Goal: Transaction & Acquisition: Book appointment/travel/reservation

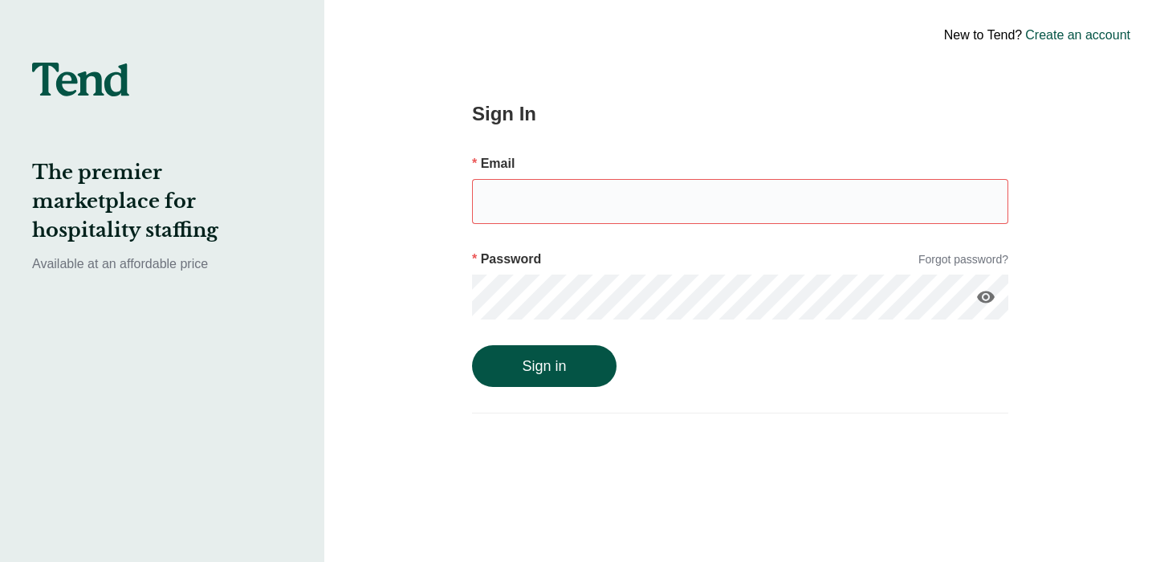
click at [1049, 83] on div "Sign In Email Password Forgot password? visibility Sign in" at bounding box center [740, 281] width 658 height 562
click at [1054, 43] on link "Create an account" at bounding box center [1077, 35] width 105 height 19
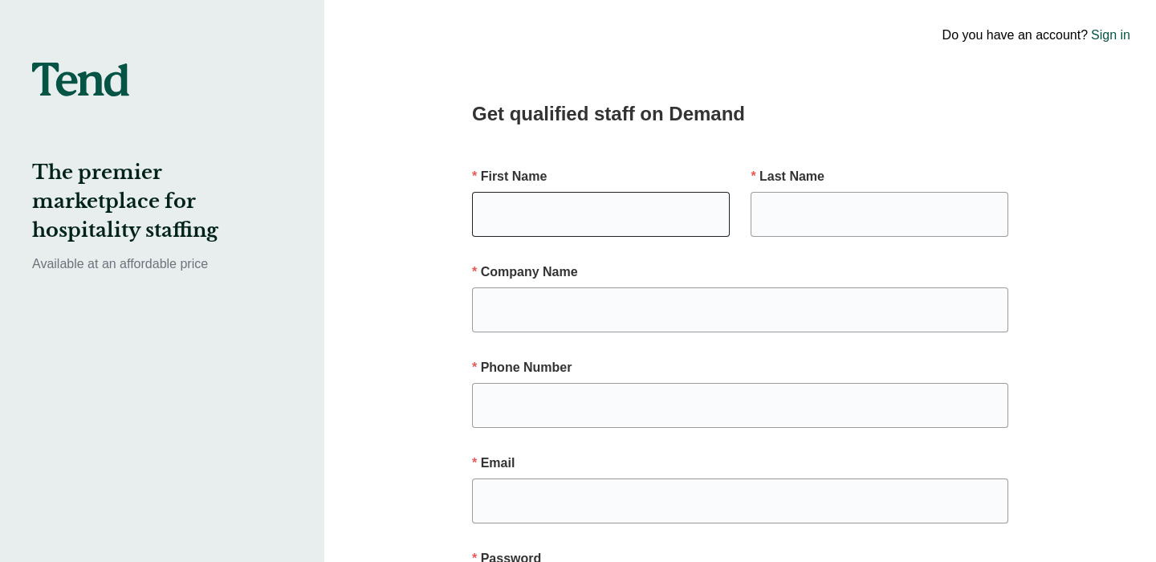
click at [593, 234] on input "text" at bounding box center [601, 214] width 258 height 45
type input "[PERSON_NAME]"
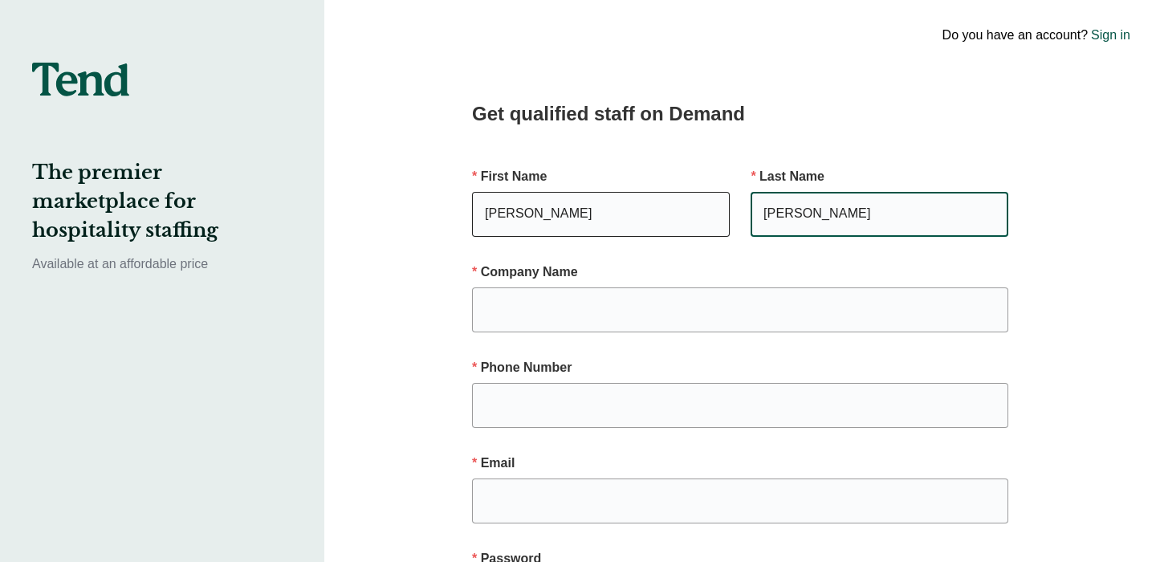
type input "[PERSON_NAME]"
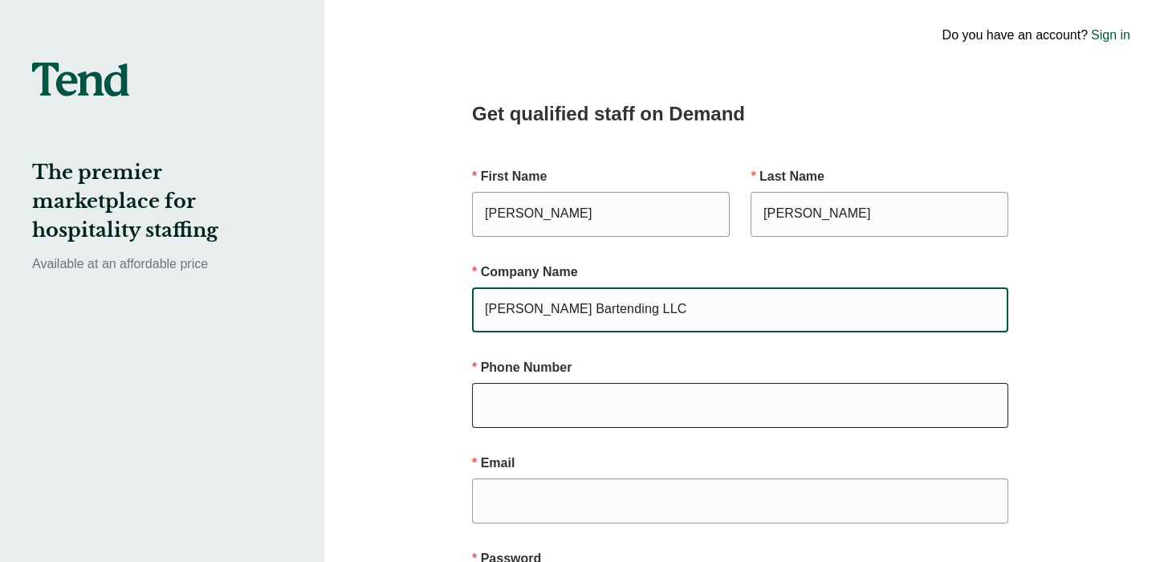
type input "[PERSON_NAME] Bartending LLC"
click at [568, 413] on input "text" at bounding box center [740, 405] width 536 height 45
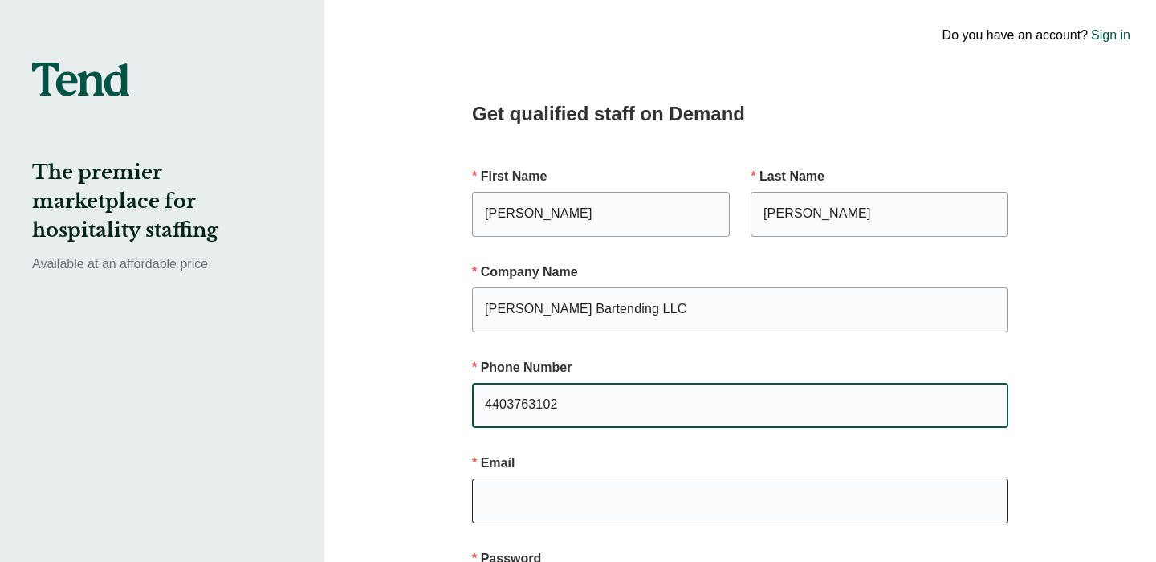
type input "4403763102"
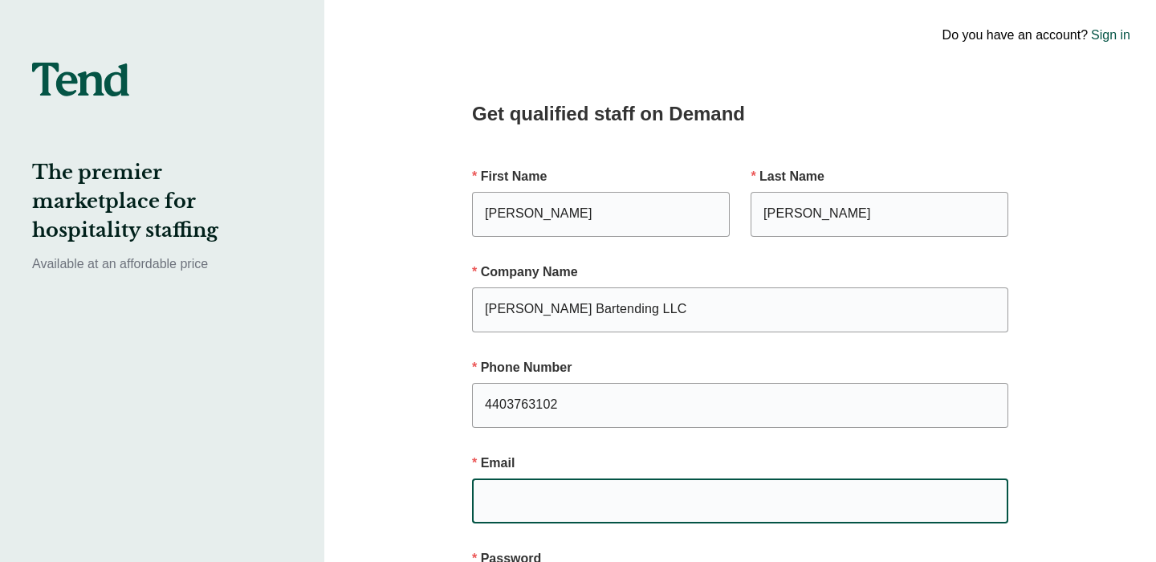
click at [555, 511] on input "email" at bounding box center [740, 501] width 536 height 45
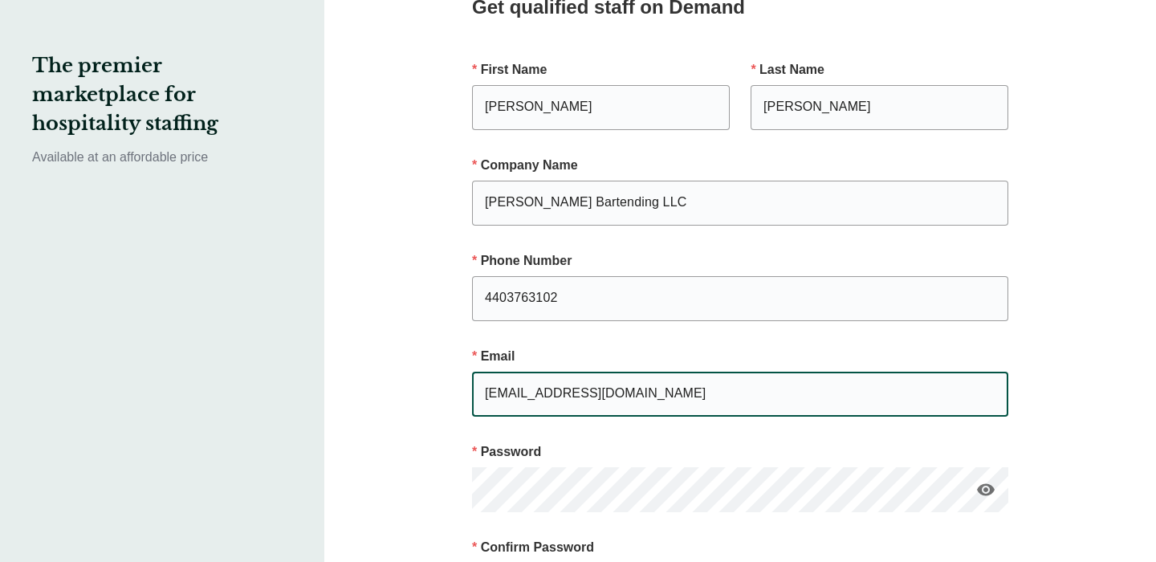
scroll to position [160, 0]
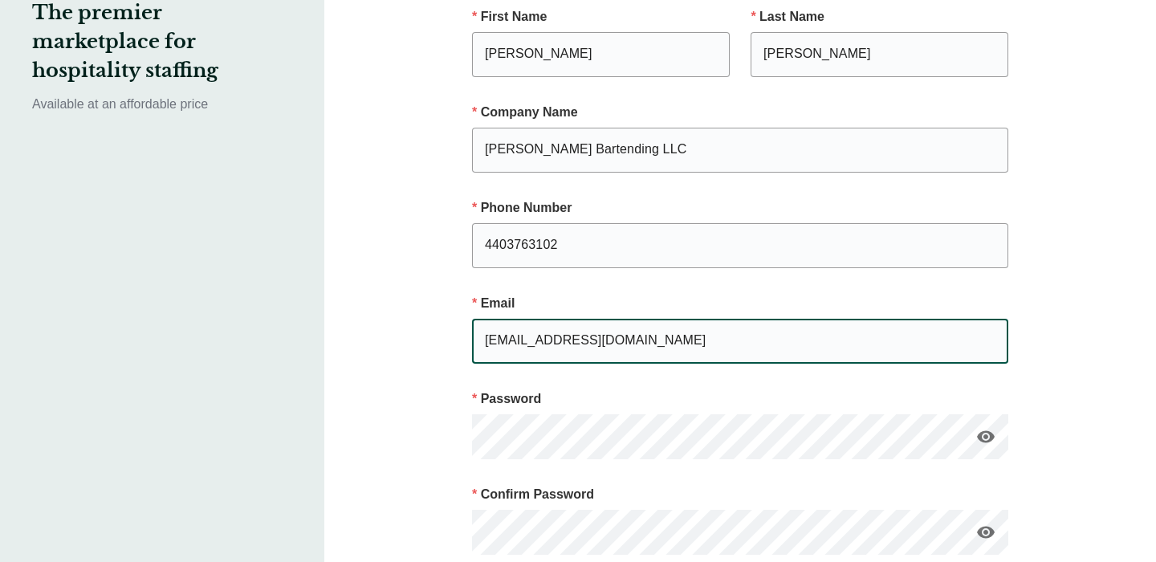
type input "[EMAIL_ADDRESS][DOMAIN_NAME]"
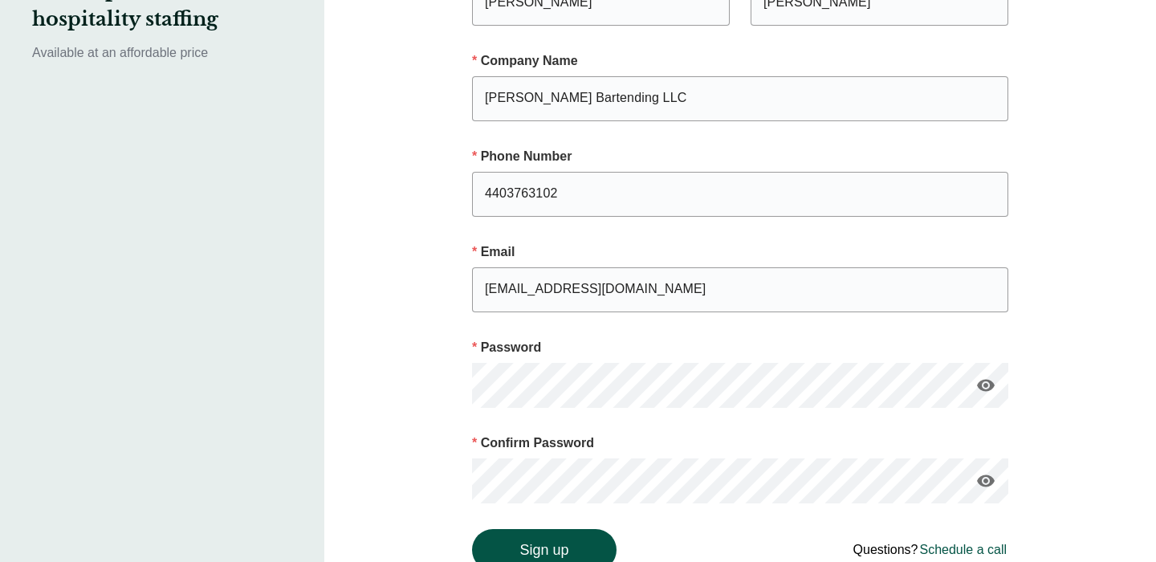
scroll to position [293, 0]
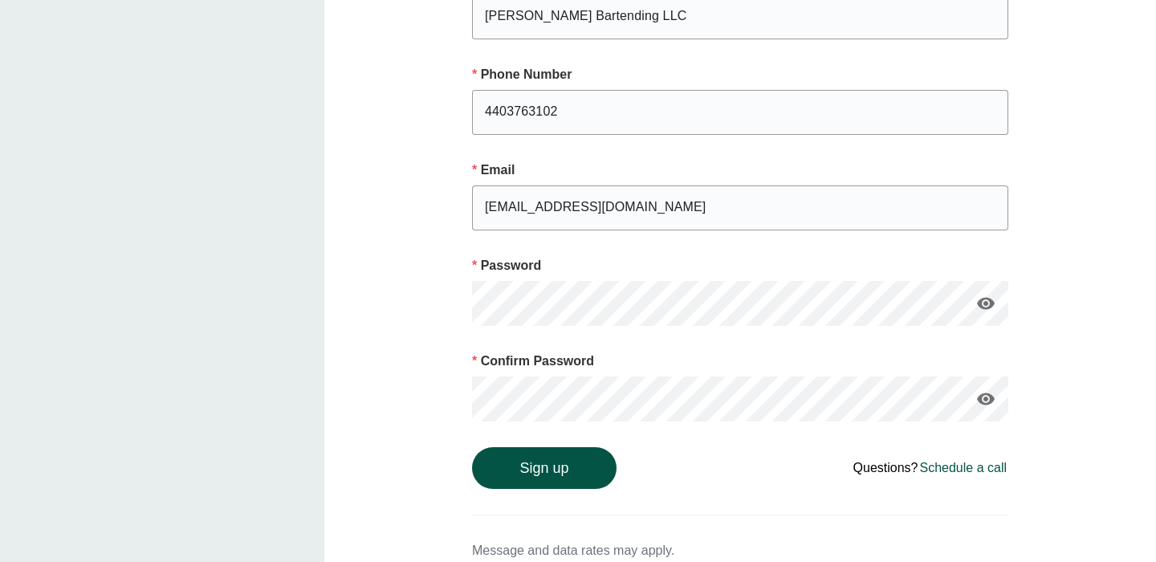
click at [559, 439] on form "First Name [PERSON_NAME] Last Name [PERSON_NAME] Company Name [PERSON_NAME] Bar…" at bounding box center [740, 175] width 536 height 628
click at [580, 479] on button "Sign up" at bounding box center [544, 468] width 145 height 42
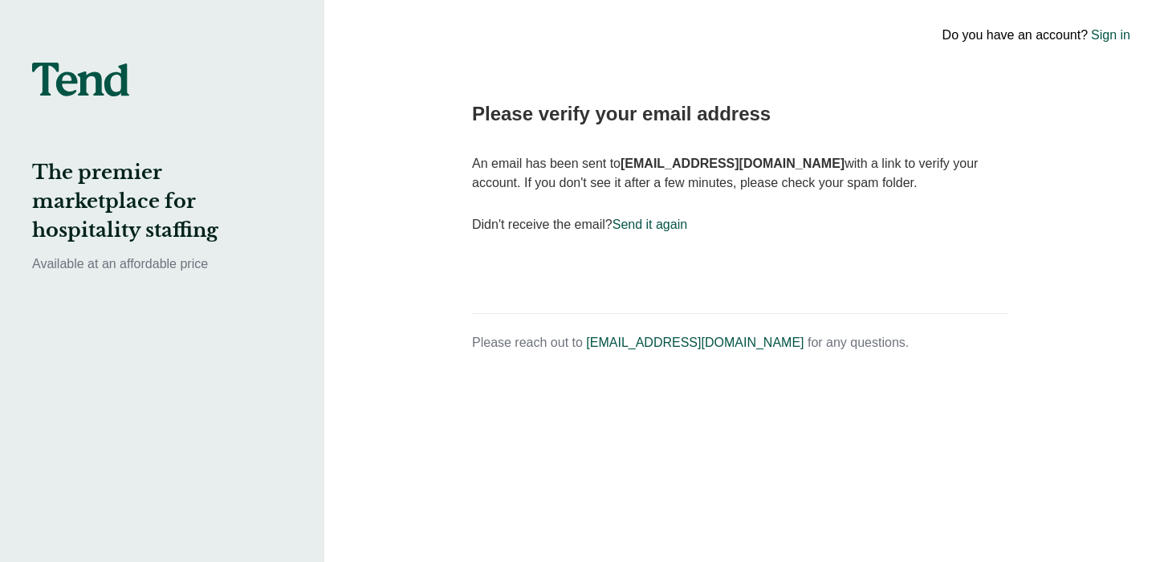
scroll to position [0, 0]
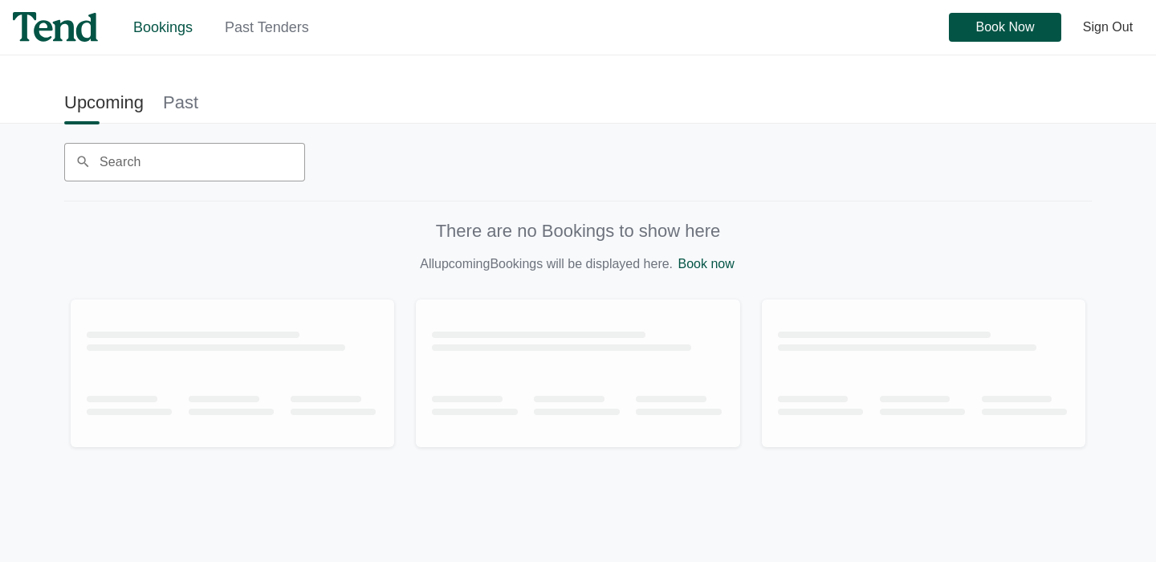
click at [489, 276] on div "There are no Bookings to show here All upcoming Bookings will be displayed here…" at bounding box center [578, 350] width 1028 height 297
click at [710, 264] on link "Book now" at bounding box center [706, 264] width 56 height 14
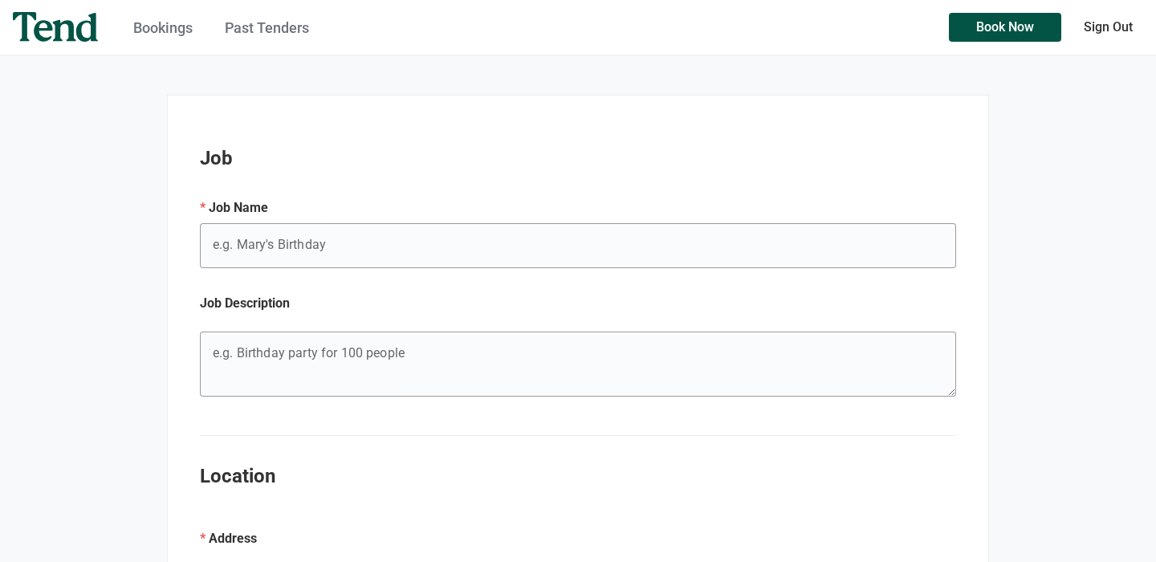
scroll to position [554, 0]
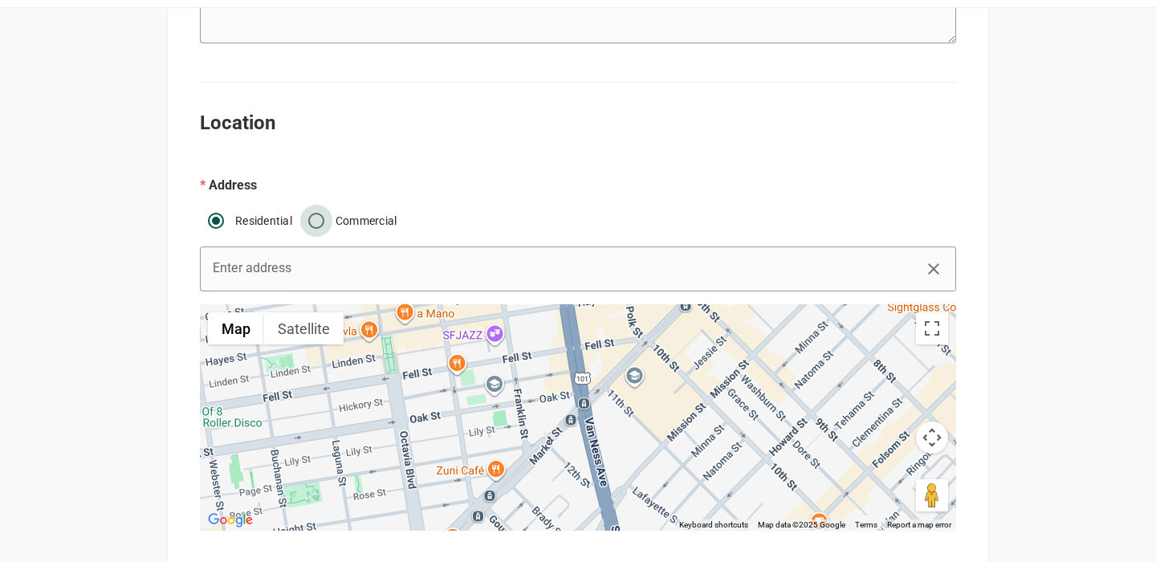
click at [323, 219] on input "Commercial" at bounding box center [316, 221] width 32 height 32
radio input "true"
radio input "false"
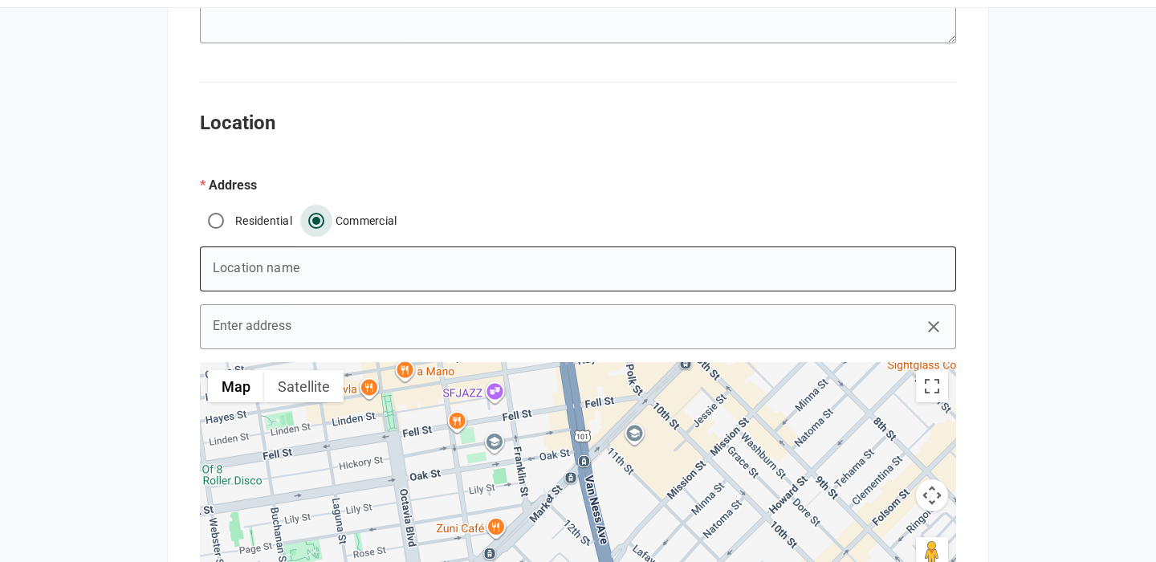
click at [294, 264] on input "e.g. Mary's Birthday" at bounding box center [578, 268] width 756 height 45
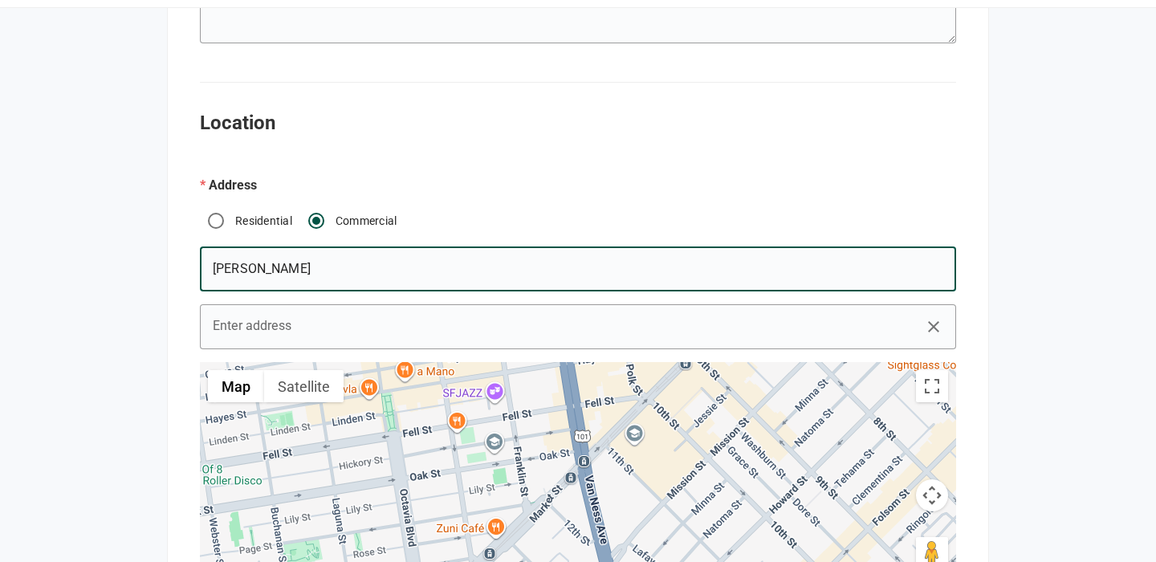
click at [332, 250] on input "Stan Hweyt" at bounding box center [578, 268] width 756 height 45
click at [326, 257] on input "Stan Hweyt" at bounding box center [578, 268] width 756 height 45
paste input "ywet Hall & Gardens"
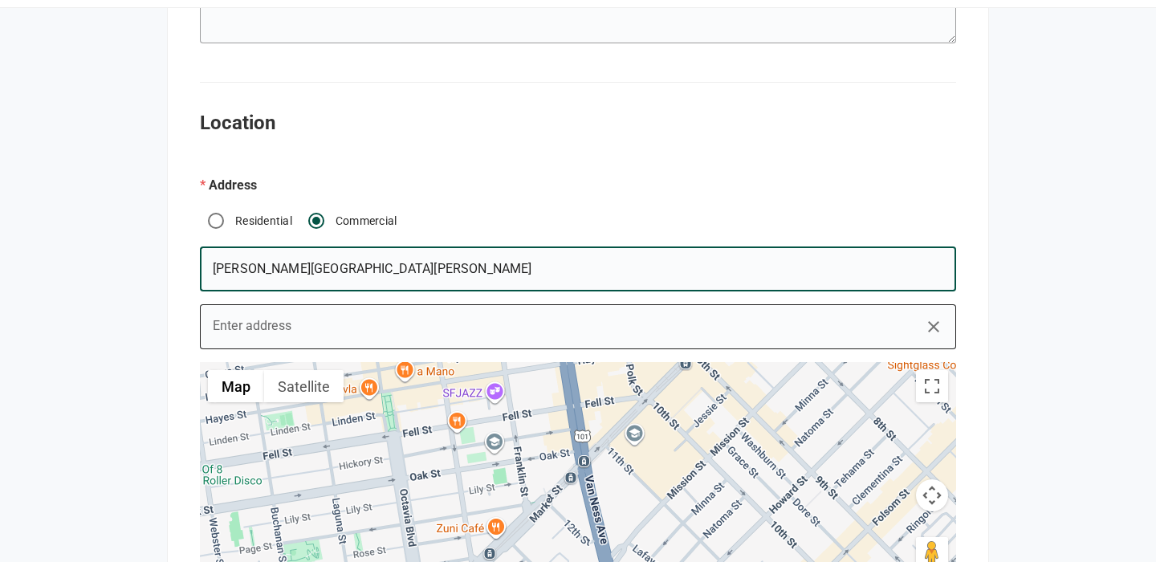
type input "Stan Hywet Hall & Gardens"
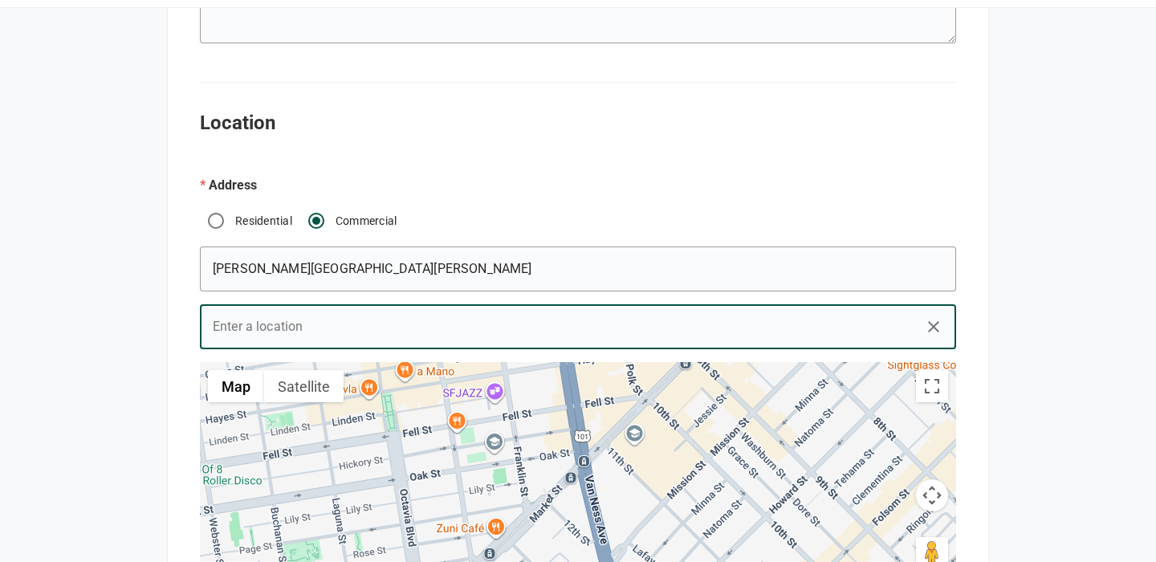
click at [292, 328] on input "Enter address" at bounding box center [578, 326] width 756 height 45
paste input "714 N Portage Path, Akron, OH 44303"
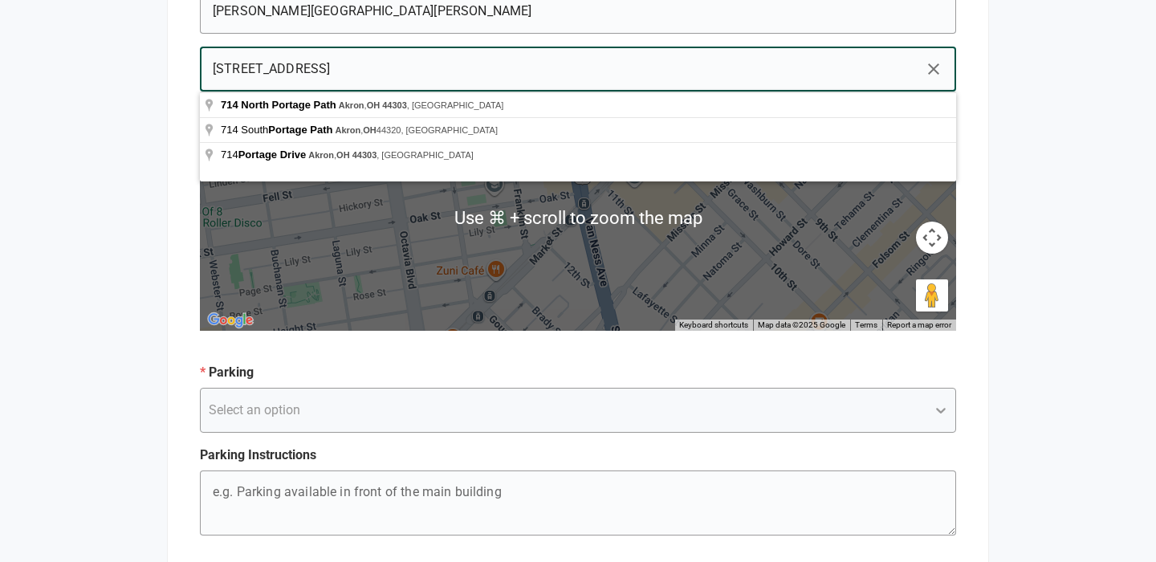
scroll to position [786, 0]
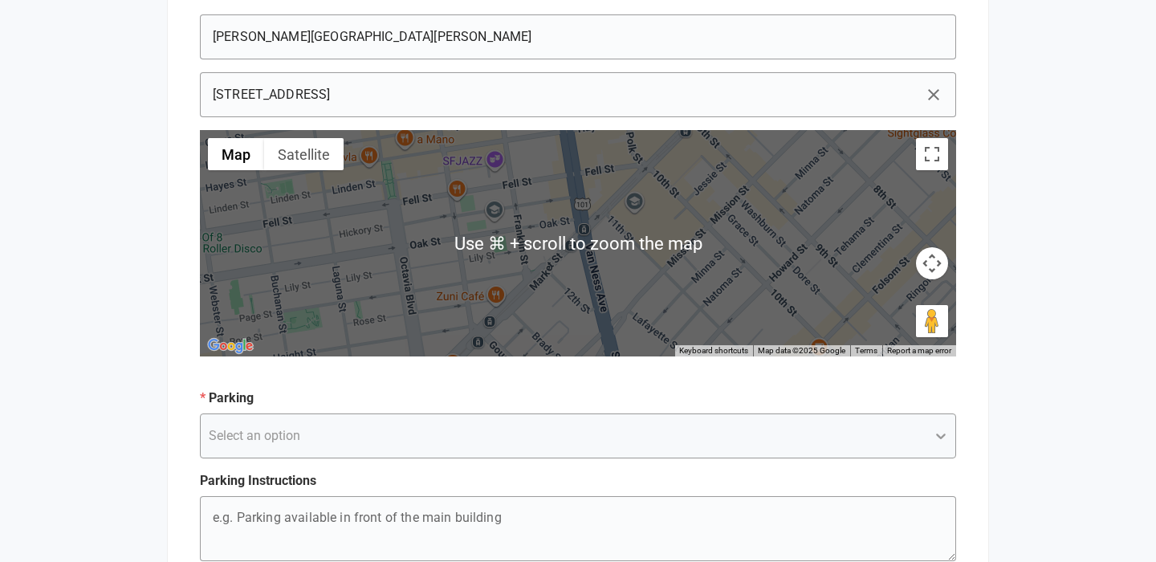
type input "714 N Portage Path, Akron, OH 44303, USA"
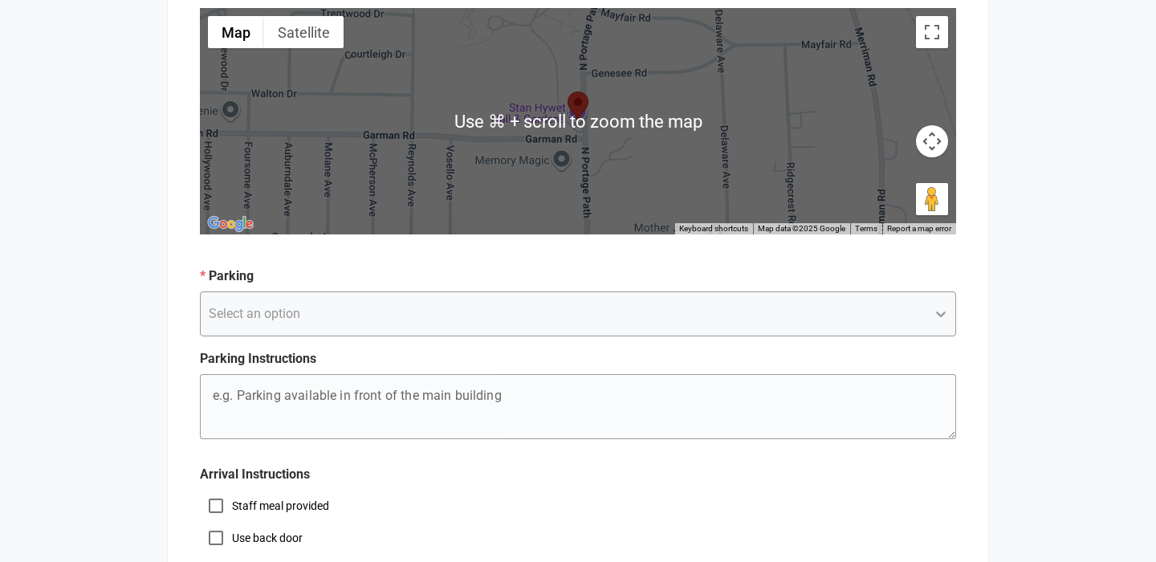
scroll to position [925, 0]
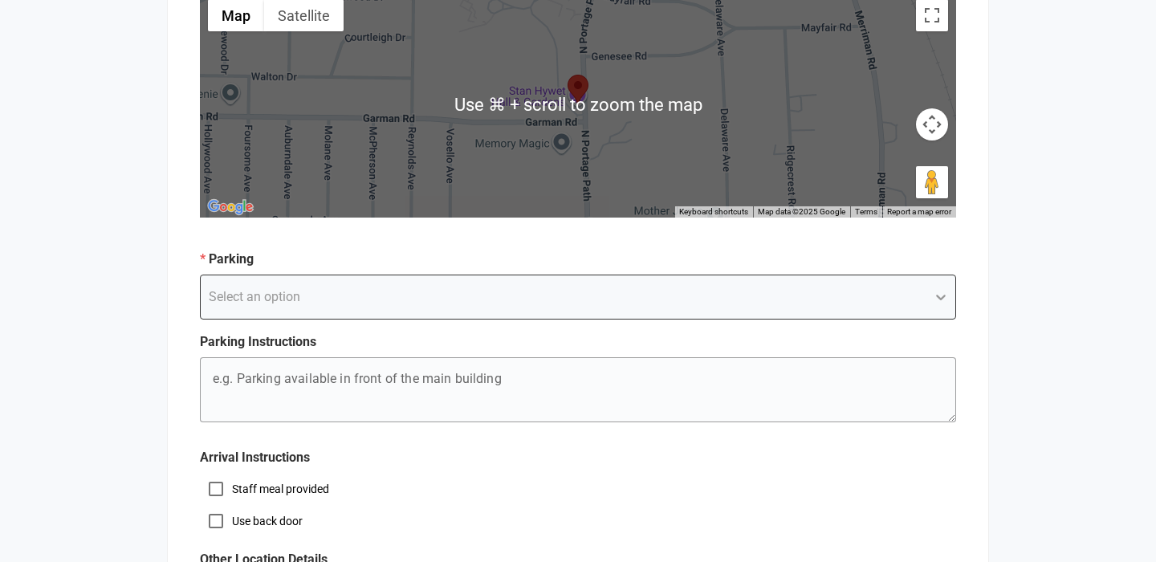
click at [426, 292] on div "Select an option" at bounding box center [564, 297] width 726 height 29
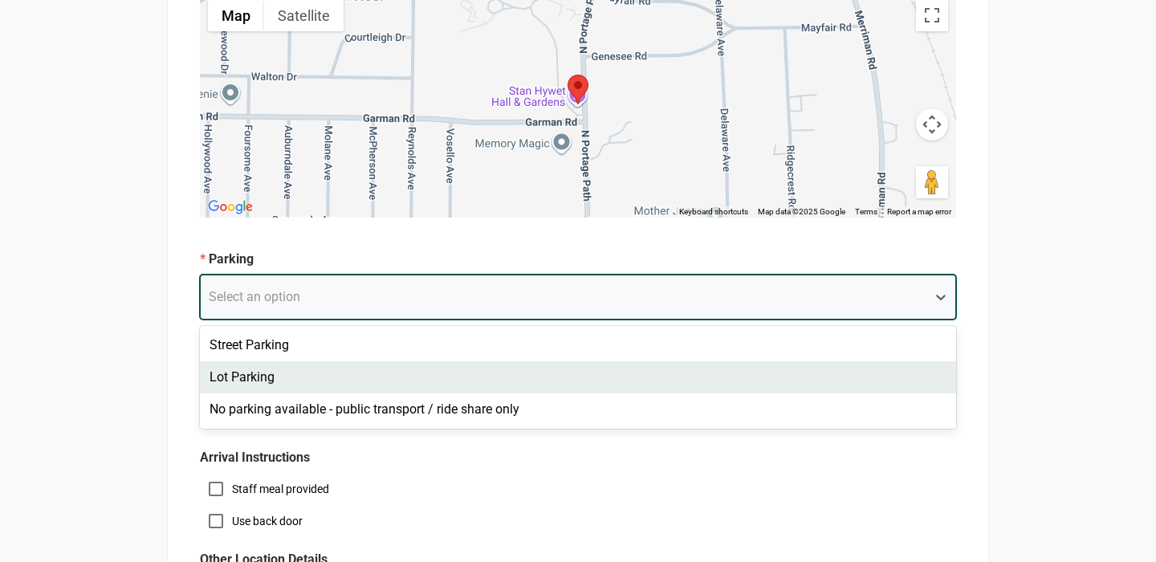
click at [336, 385] on div "Lot Parking" at bounding box center [578, 377] width 756 height 32
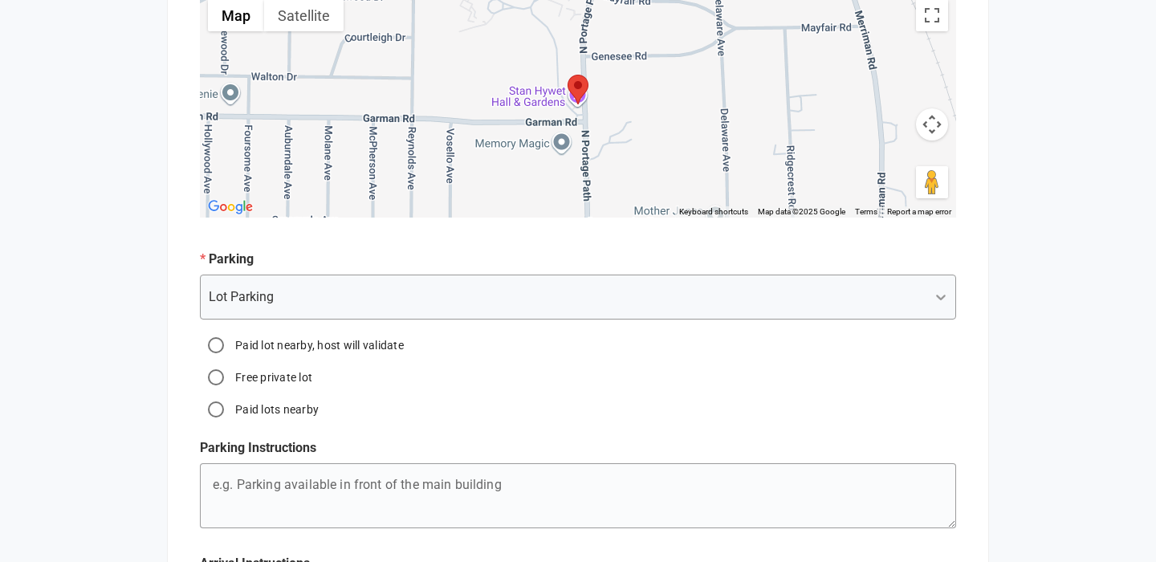
click at [282, 409] on label "Paid lots nearby" at bounding box center [275, 409] width 87 height 16
click at [232, 409] on input "Paid lots nearby" at bounding box center [216, 409] width 32 height 32
radio input "true"
click at [281, 377] on label "Free private lot" at bounding box center [272, 377] width 80 height 16
click at [232, 377] on input "Free private lot" at bounding box center [216, 377] width 32 height 32
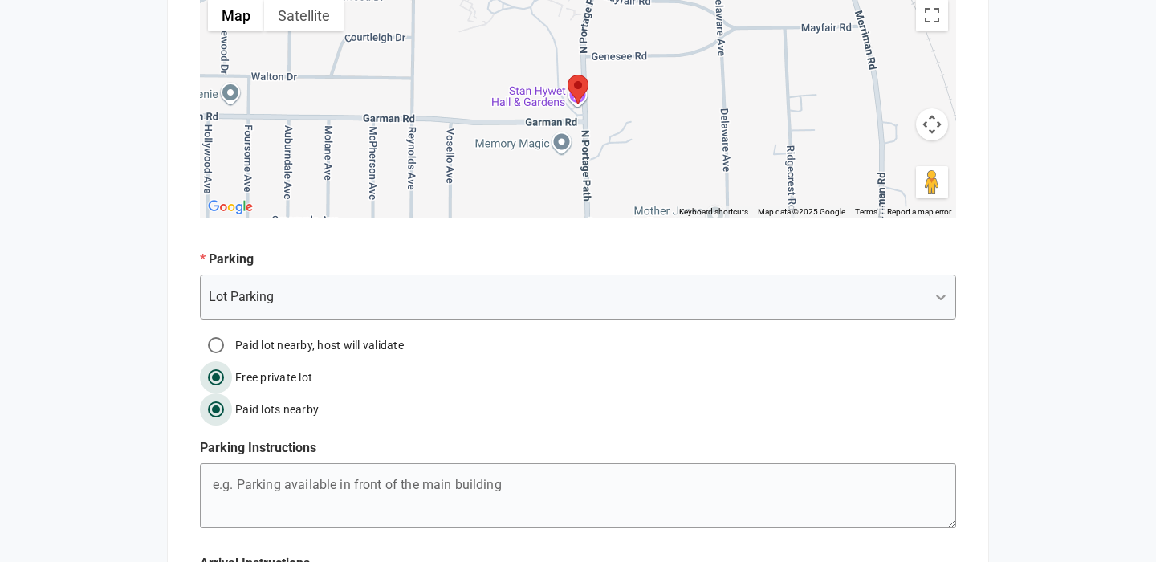
radio input "true"
radio input "false"
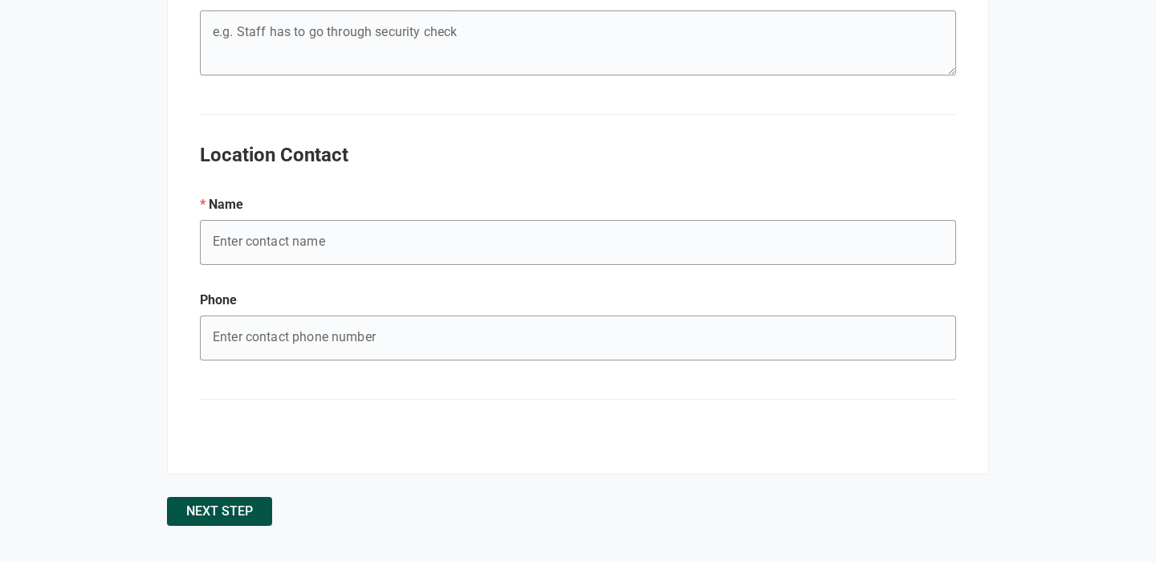
scroll to position [1598, 0]
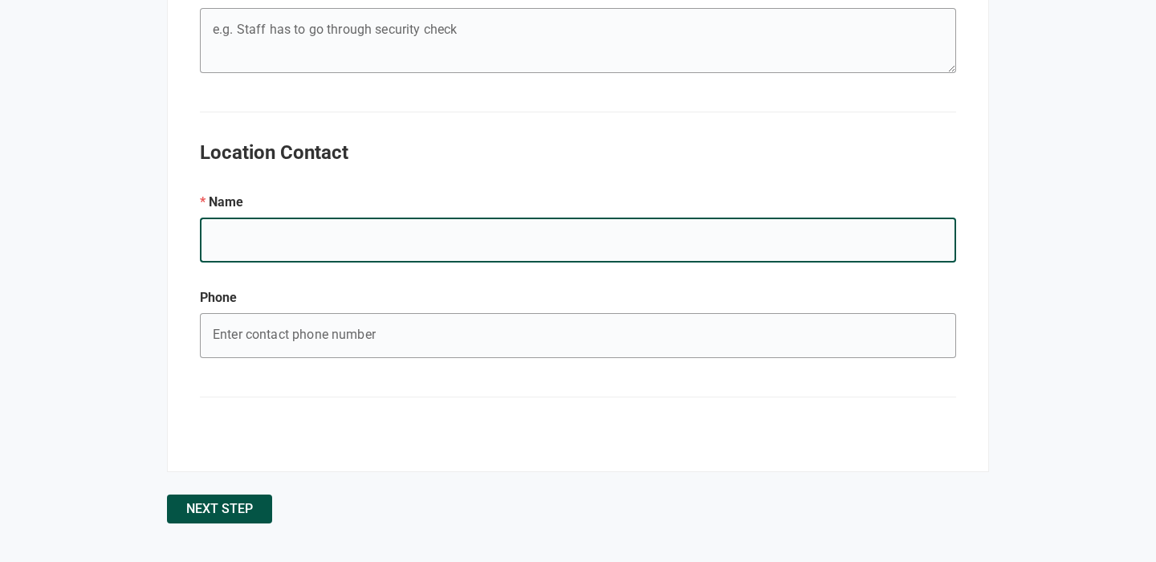
click at [275, 243] on input "e.g. Mary's Birthday" at bounding box center [578, 240] width 756 height 45
type input "D"
click at [266, 329] on input "e.g. Mary's Birthday" at bounding box center [578, 335] width 756 height 45
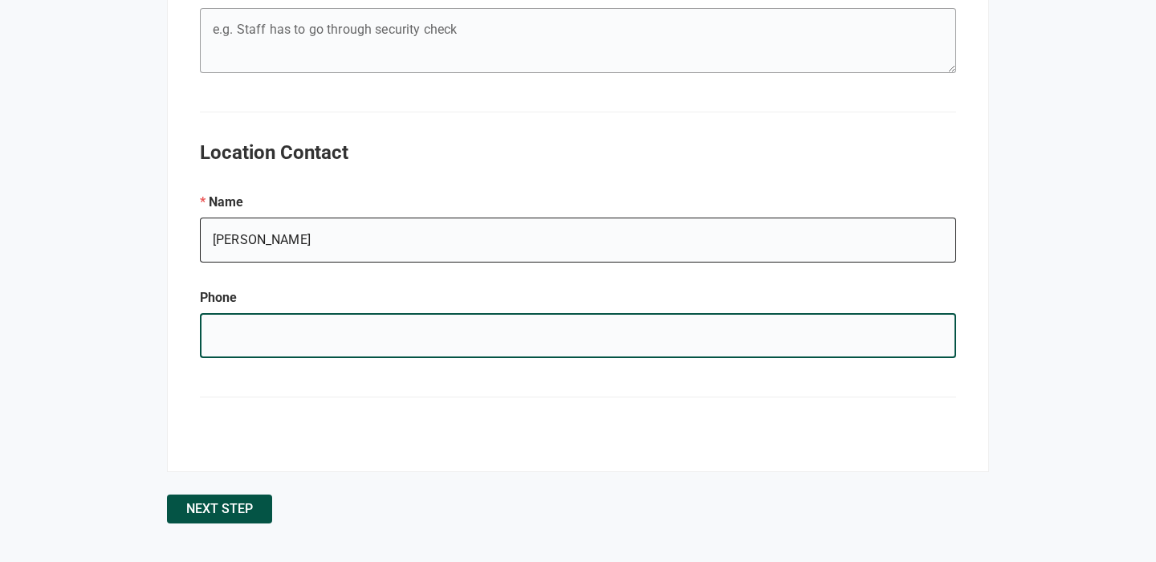
click at [263, 245] on input "Anthony Licursi" at bounding box center [578, 240] width 756 height 45
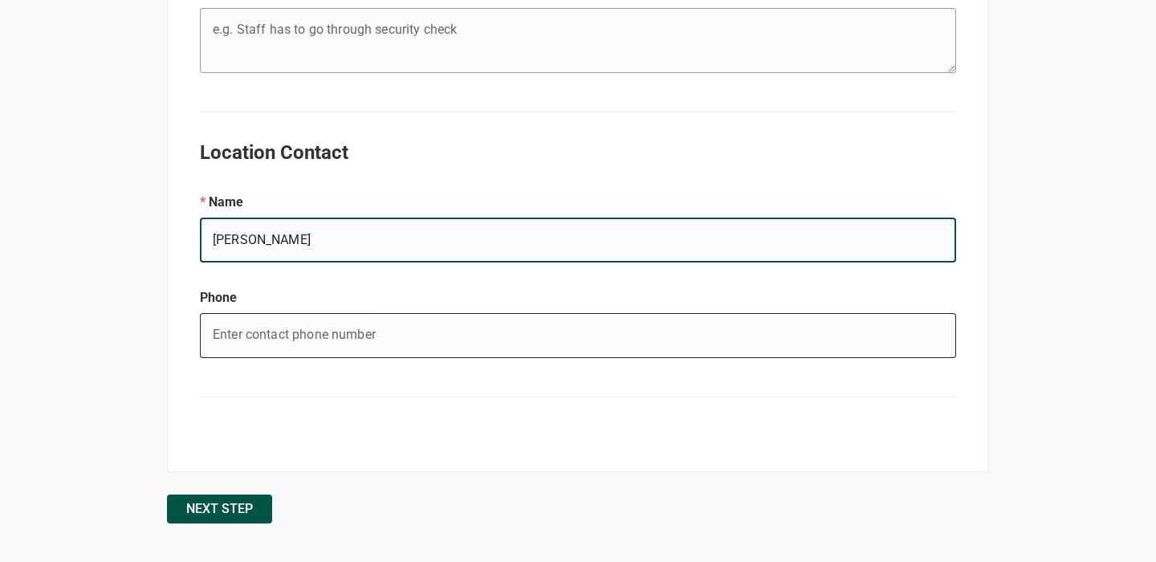
type input "Daryl Licursi"
click at [288, 325] on input "e.g. Mary's Birthday" at bounding box center [578, 335] width 756 height 45
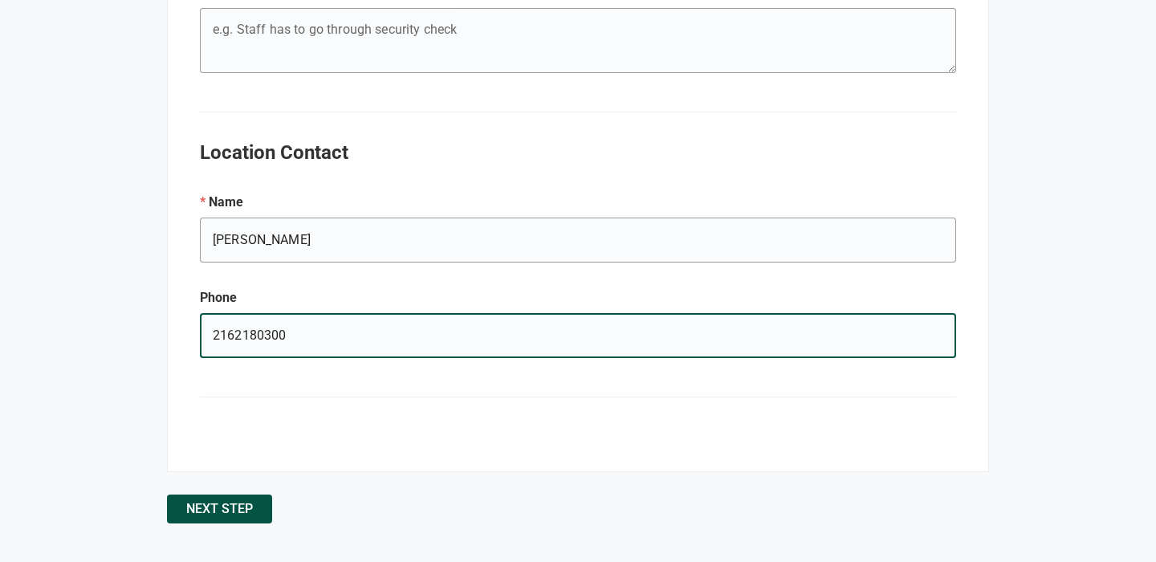
type input "2162180300"
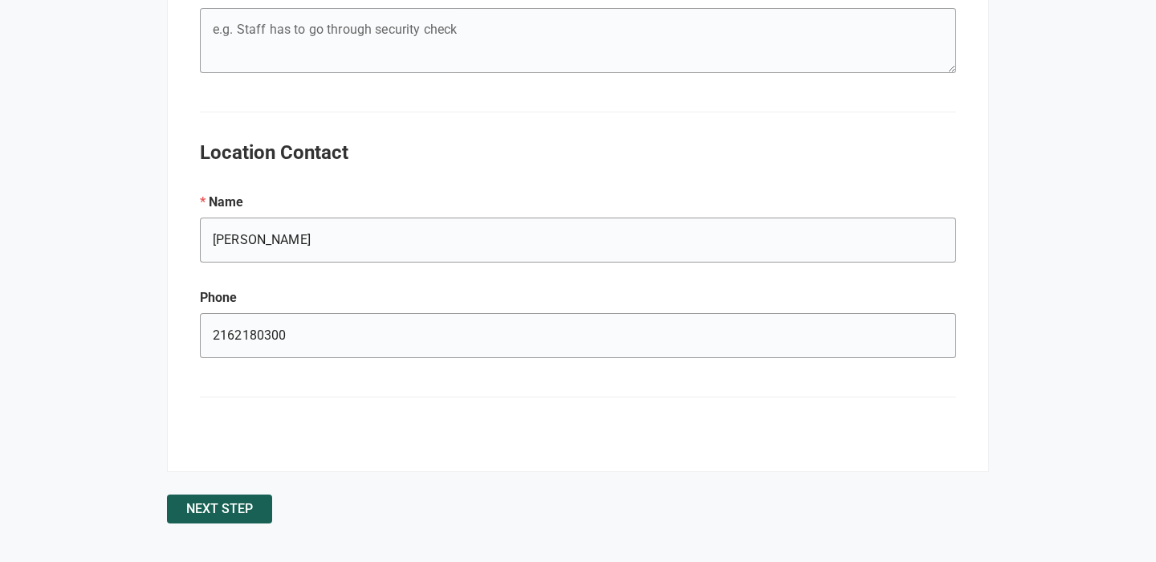
click at [213, 499] on button "Next Step" at bounding box center [219, 509] width 105 height 29
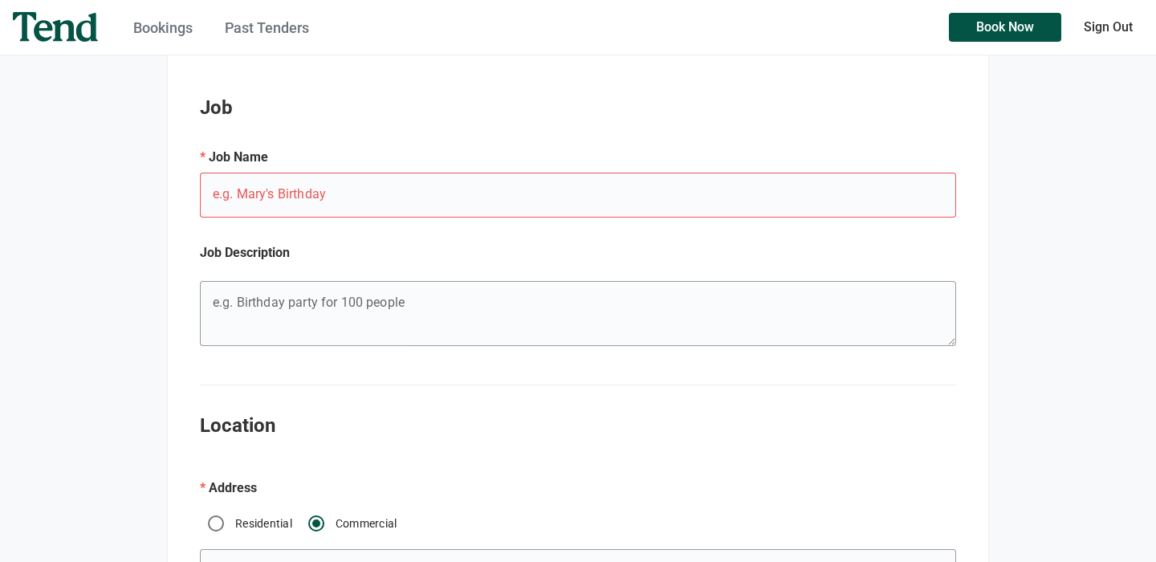
scroll to position [246, 0]
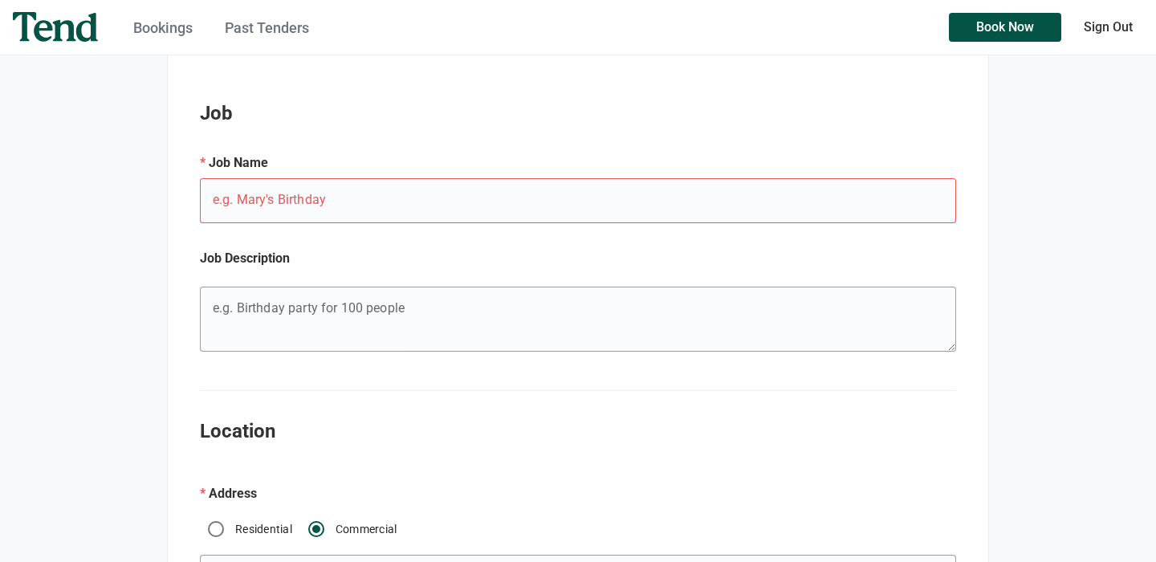
click at [275, 196] on input "e.g. Mary's Birthday" at bounding box center [578, 200] width 756 height 45
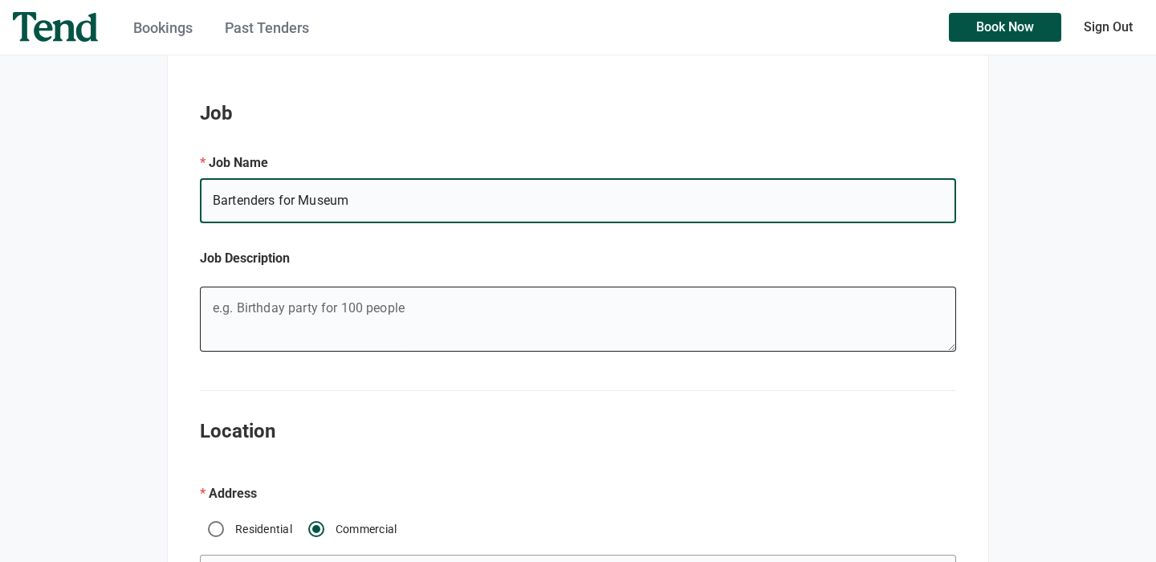
type input "Bartenders for Museum"
click at [311, 316] on textarea "e.g. Mary's Birthday" at bounding box center [577, 322] width 755 height 58
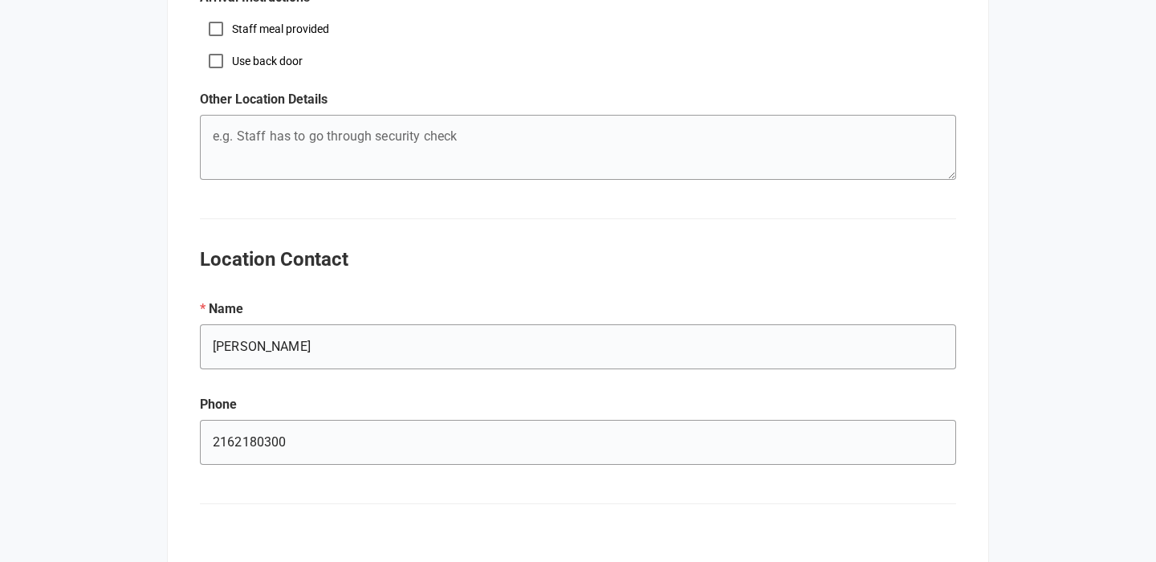
scroll to position [1598, 0]
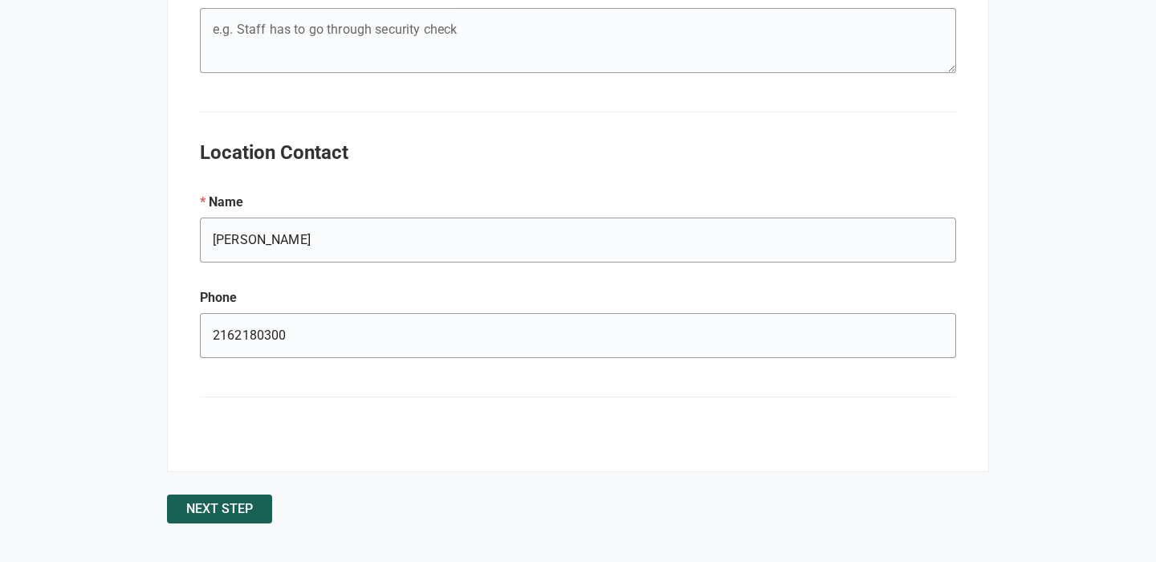
type textarea "Corporate event"
click at [200, 509] on span "Next Step" at bounding box center [219, 509] width 67 height 0
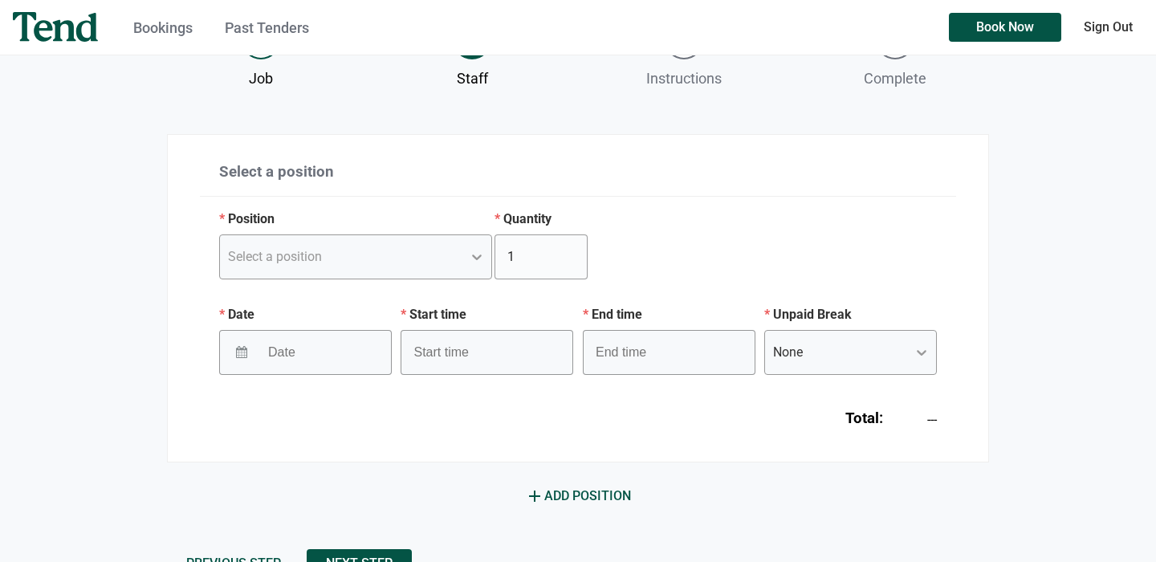
scroll to position [193, 0]
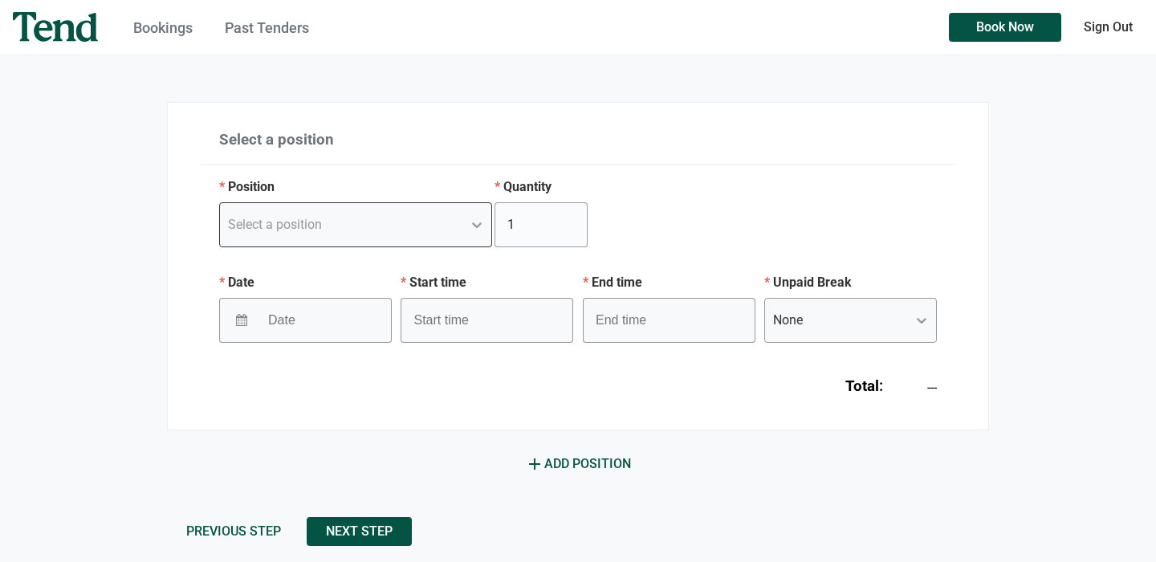
click at [438, 226] on div "Select a position" at bounding box center [341, 224] width 242 height 29
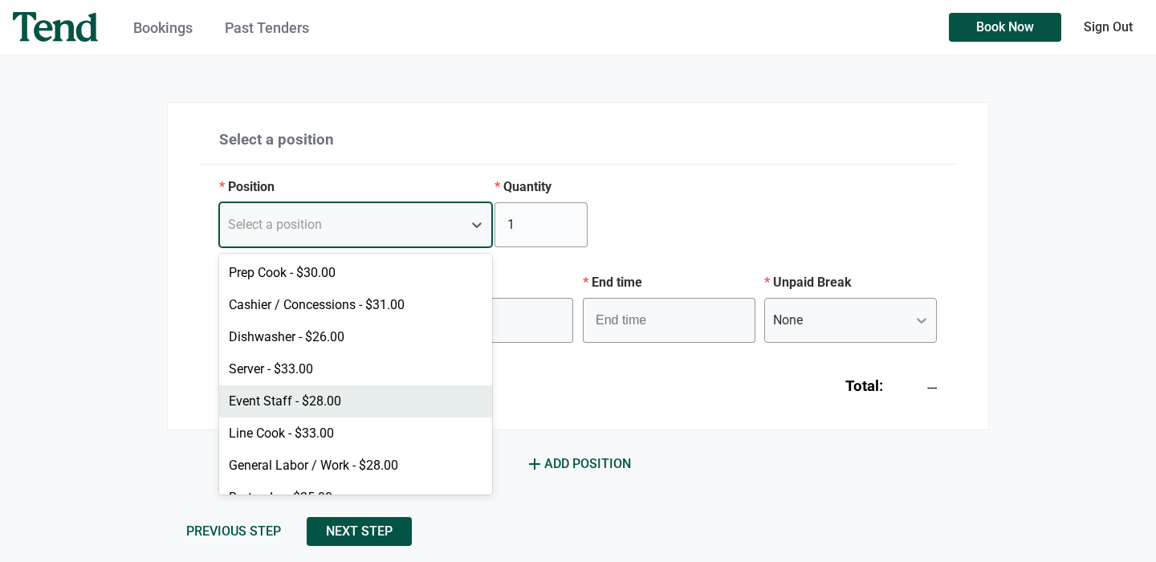
scroll to position [55, 0]
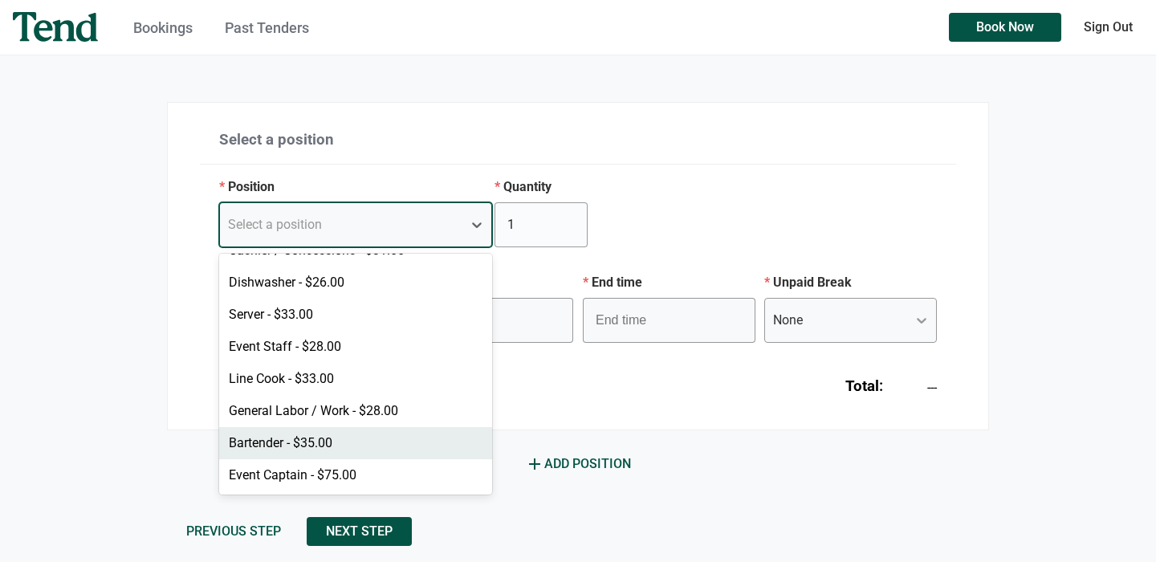
click at [340, 446] on div "Bartender - $35.00" at bounding box center [355, 443] width 273 height 32
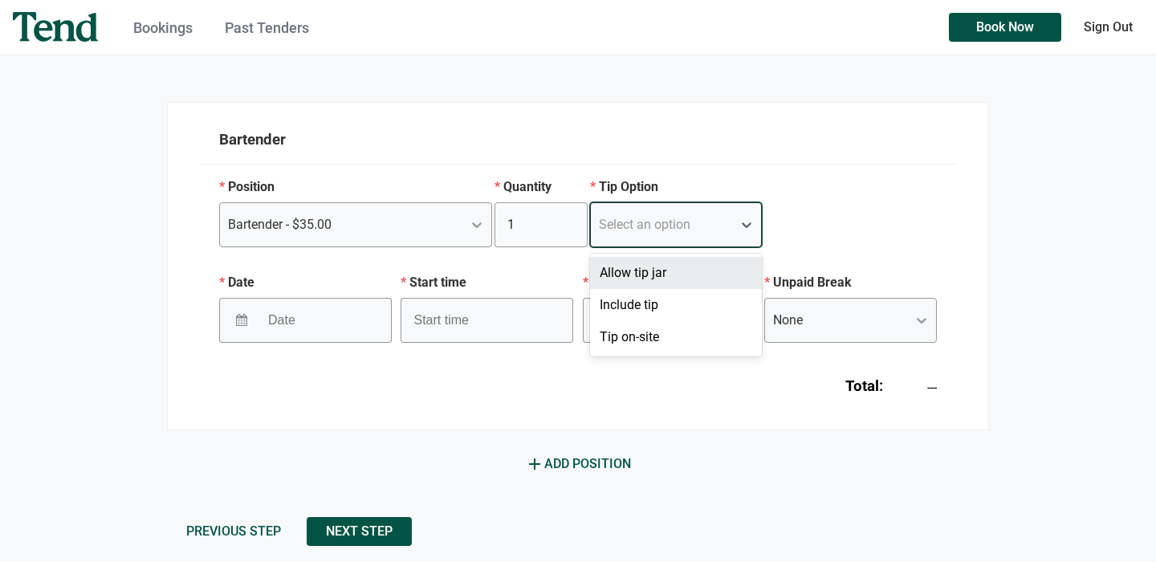
click at [629, 215] on div "Select an option" at bounding box center [645, 224] width 92 height 19
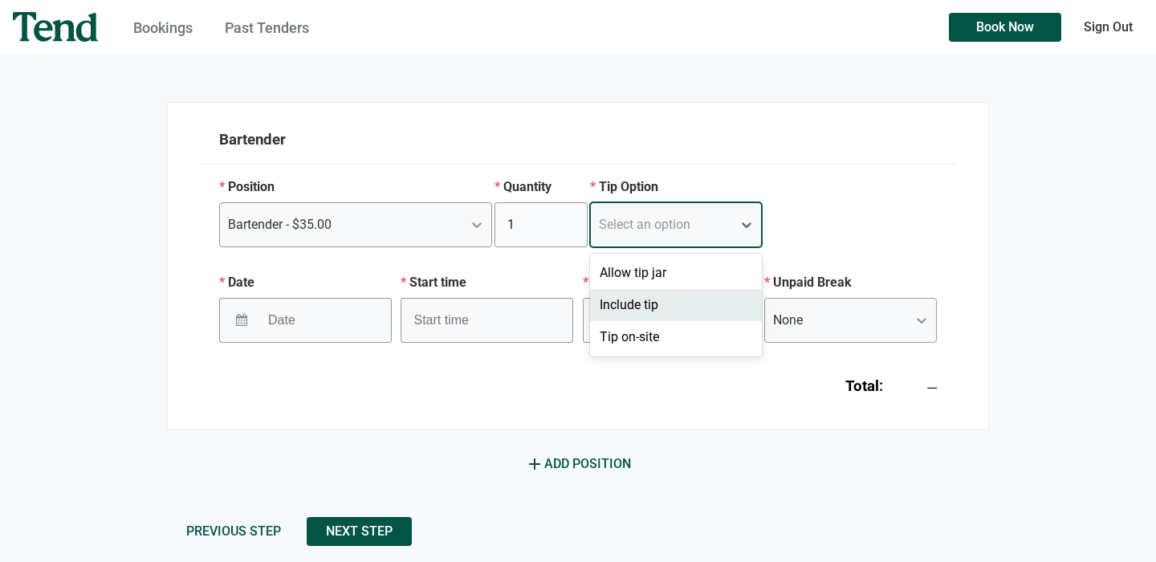
click at [561, 274] on p "Start time" at bounding box center [487, 282] width 173 height 19
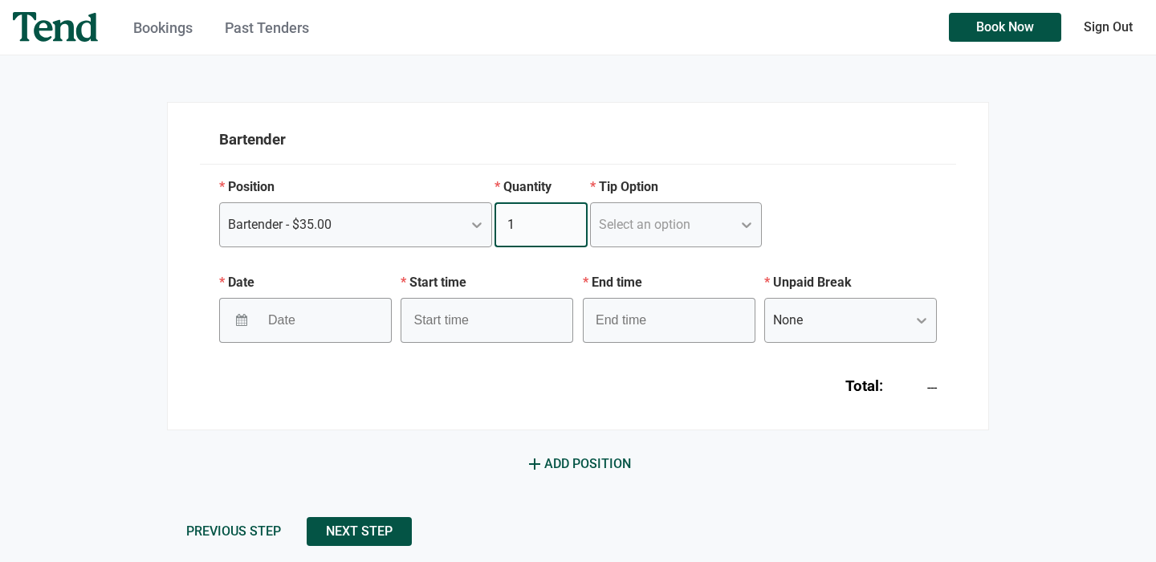
click at [552, 235] on input "1" at bounding box center [541, 224] width 93 height 45
click at [570, 217] on input "2" at bounding box center [541, 224] width 93 height 45
click at [570, 217] on input "3" at bounding box center [541, 224] width 93 height 45
click at [570, 217] on input "4" at bounding box center [541, 224] width 93 height 45
click at [570, 217] on input "5" at bounding box center [541, 224] width 93 height 45
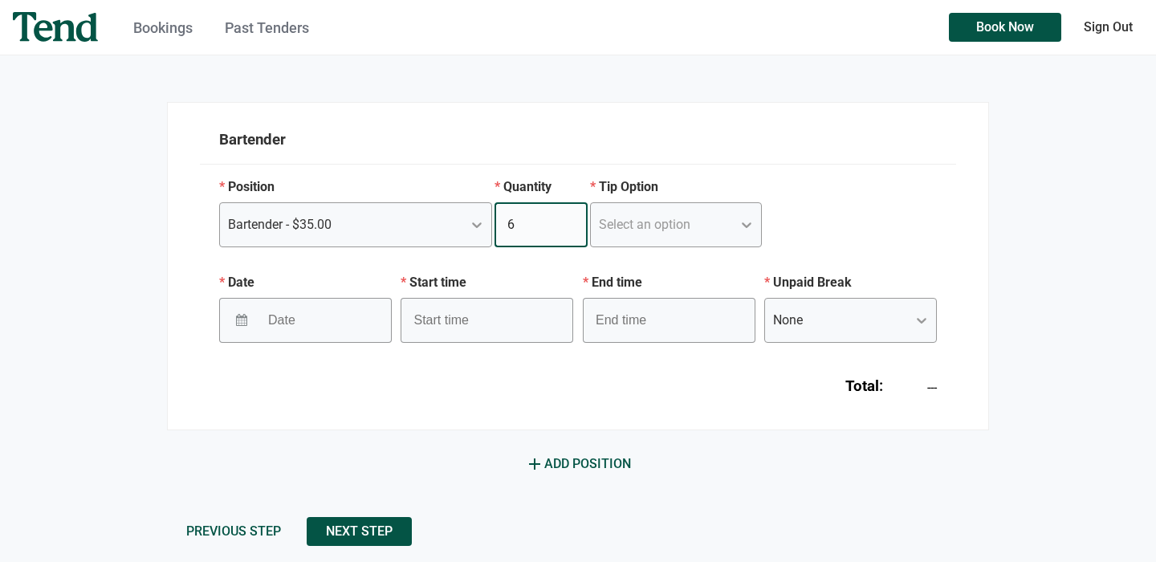
click at [570, 217] on input "6" at bounding box center [541, 224] width 93 height 45
click at [570, 217] on input "7" at bounding box center [541, 224] width 93 height 45
type input "8"
click at [570, 217] on input "8" at bounding box center [541, 224] width 93 height 45
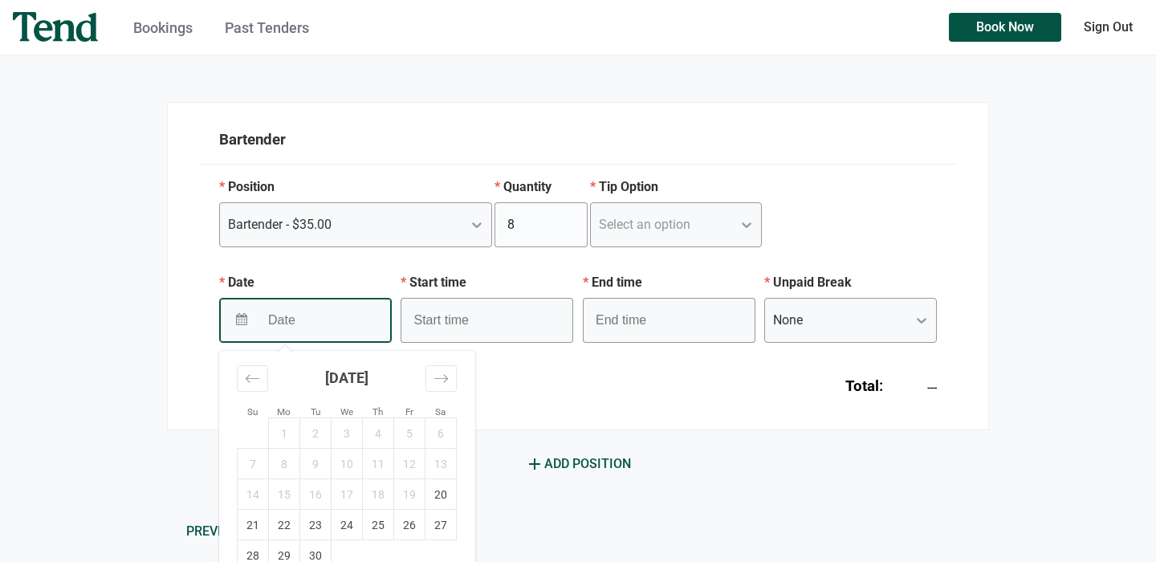
click at [334, 328] on input "Date" at bounding box center [311, 319] width 104 height 39
click at [437, 499] on td "20" at bounding box center [441, 494] width 31 height 31
type input "09/20/2025"
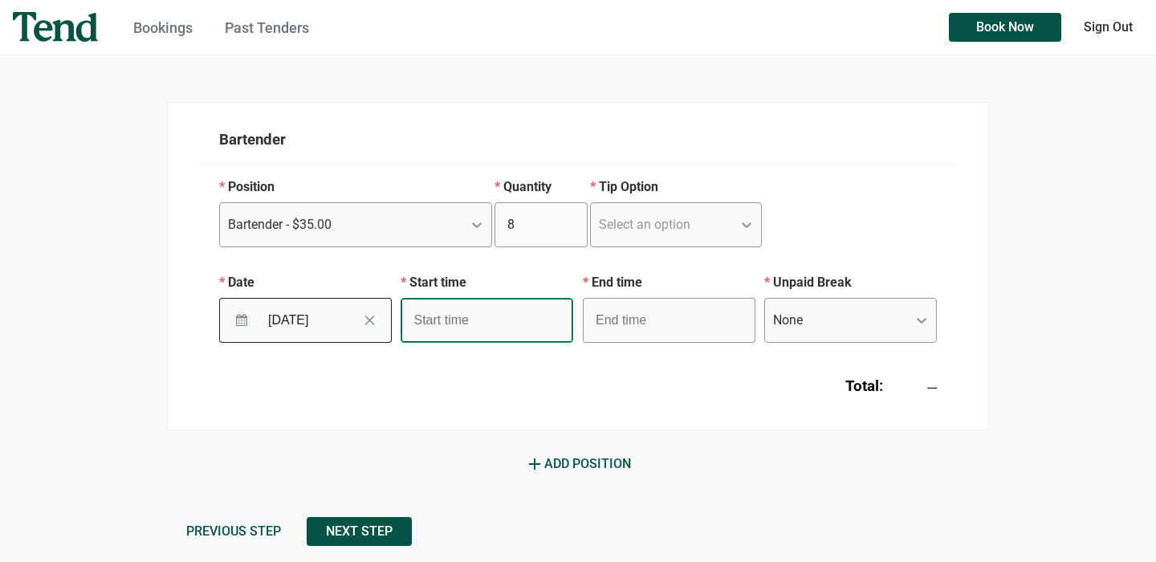
click at [454, 328] on input "text" at bounding box center [487, 320] width 173 height 45
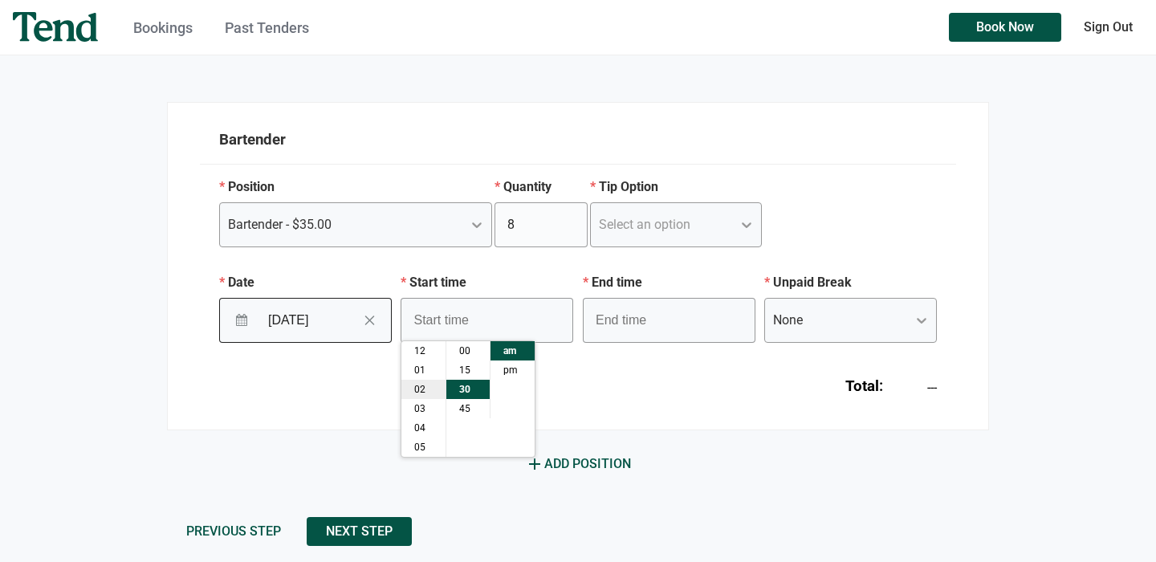
click at [423, 393] on ul "12 01 02 03 04 05 06 07 08 09 10 11" at bounding box center [423, 456] width 44 height 231
click at [423, 393] on li "02" at bounding box center [423, 389] width 44 height 19
click at [517, 364] on li "pm" at bounding box center [513, 369] width 44 height 19
type input "2:30 pm"
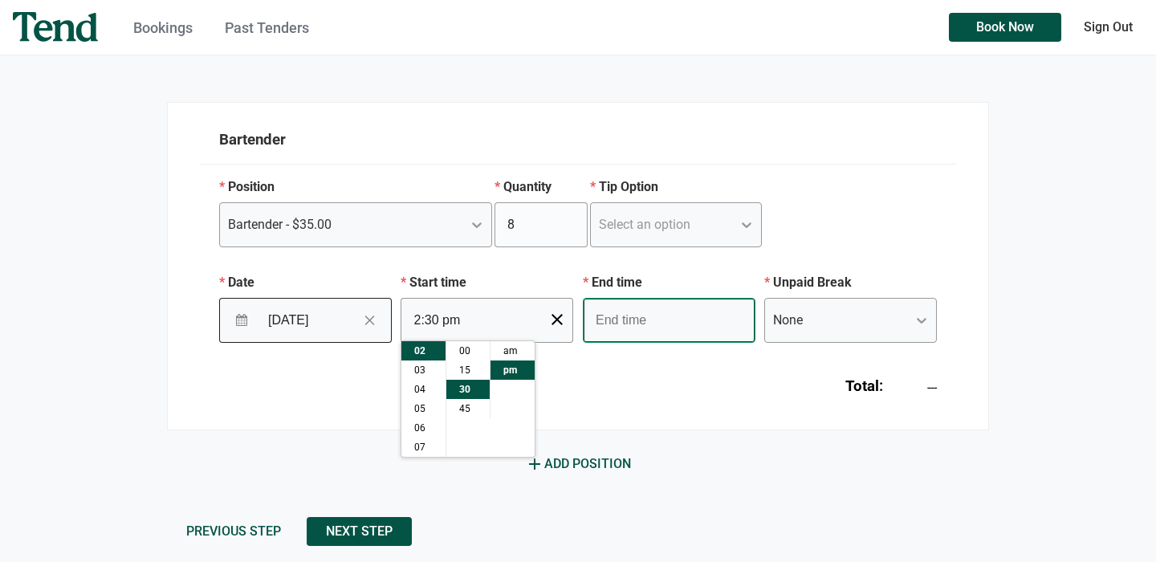
click at [634, 333] on input "text" at bounding box center [669, 320] width 173 height 45
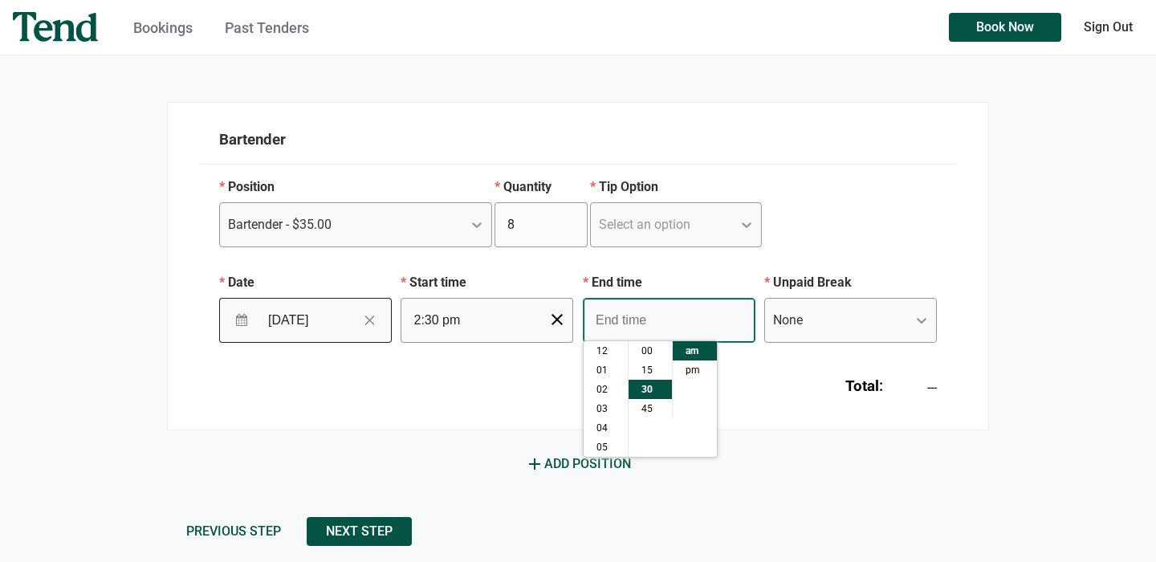
scroll to position [116, 0]
click at [601, 427] on li "10" at bounding box center [606, 427] width 44 height 19
click at [698, 369] on li "pm" at bounding box center [695, 369] width 44 height 19
type input "10:30 pm"
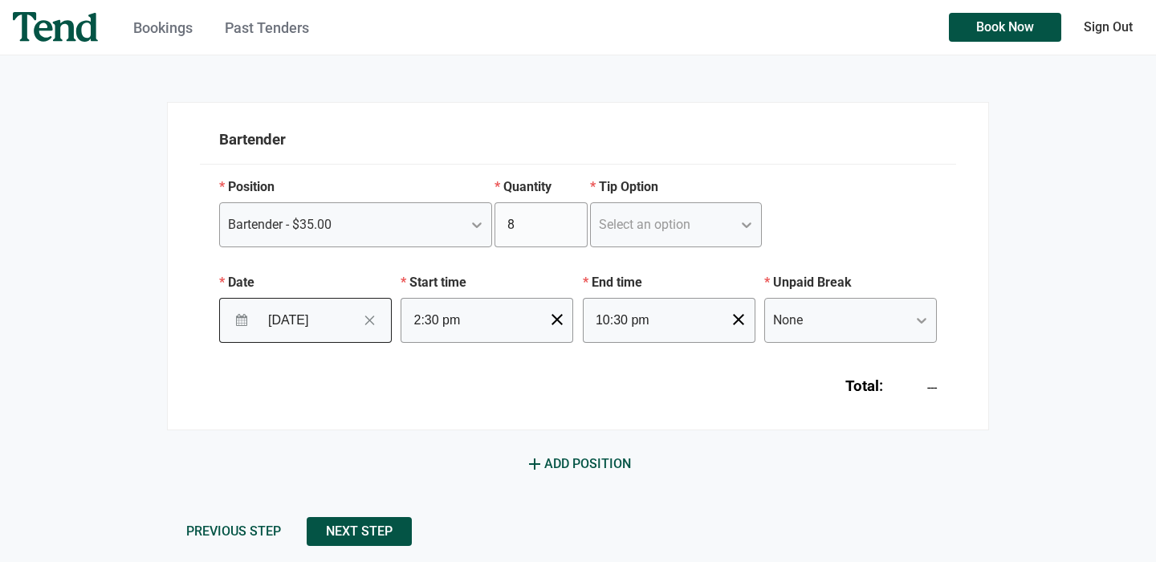
click at [771, 377] on div "Total: ---" at bounding box center [578, 380] width 756 height 74
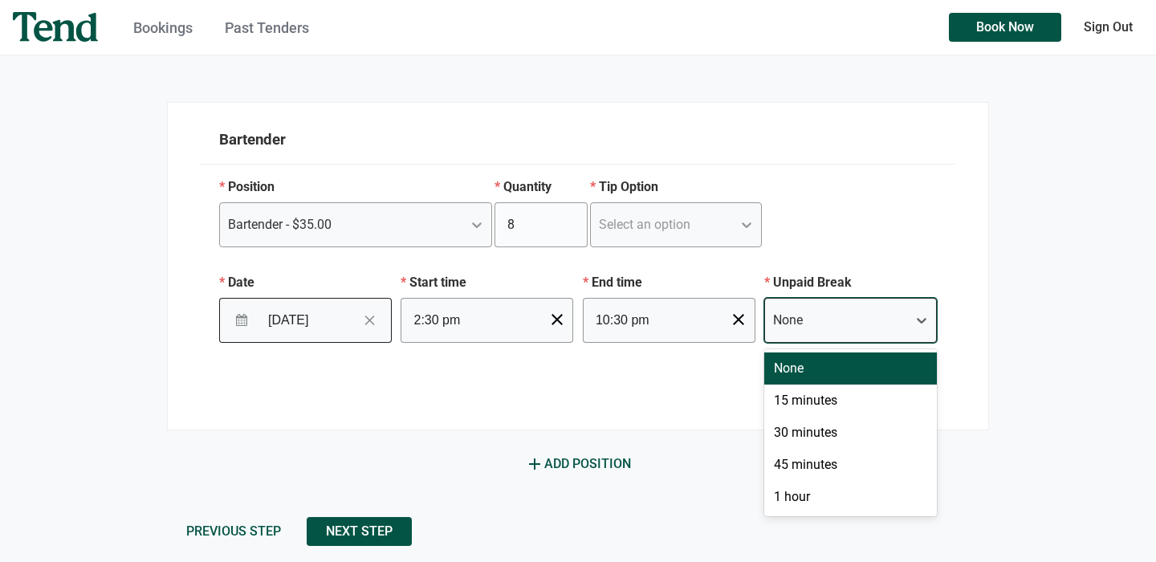
click at [820, 320] on div "None" at bounding box center [836, 320] width 142 height 29
click at [807, 372] on div "None" at bounding box center [850, 368] width 173 height 32
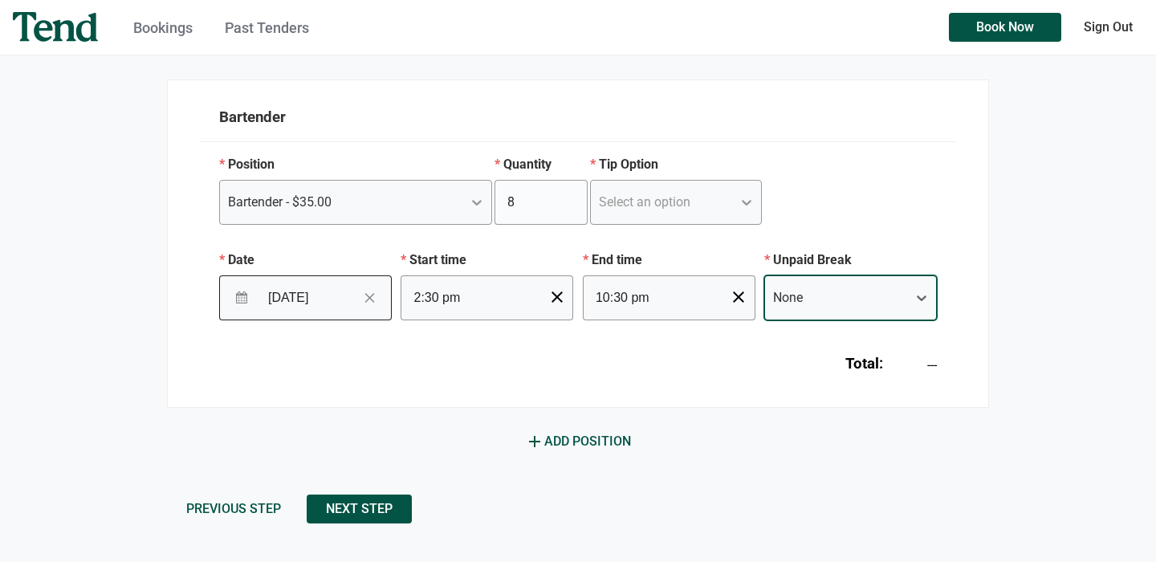
scroll to position [202, 0]
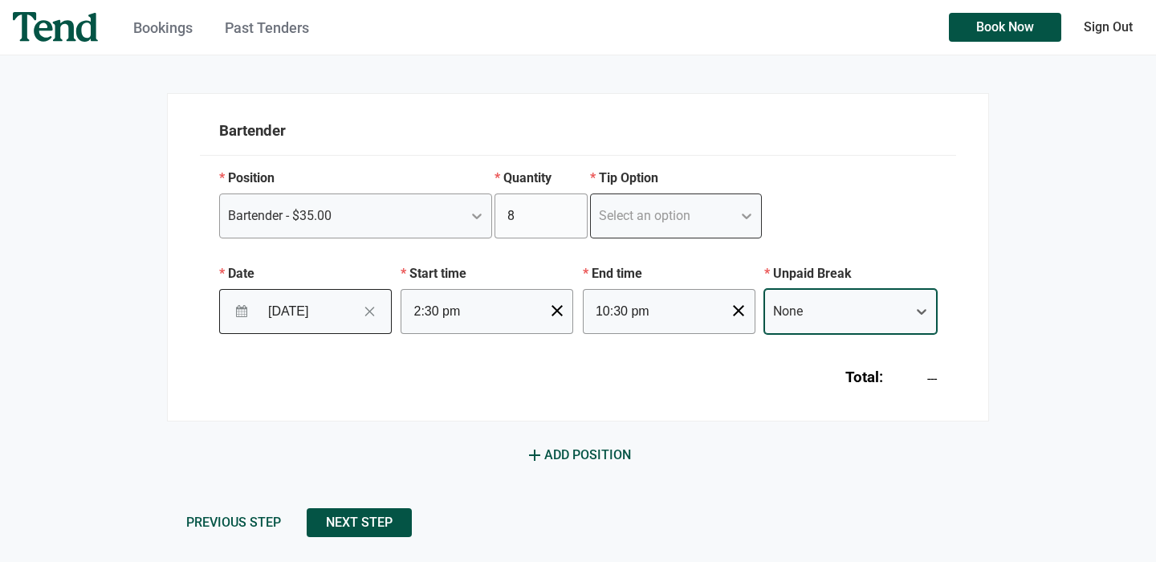
click at [633, 215] on div "Select an option" at bounding box center [645, 215] width 92 height 19
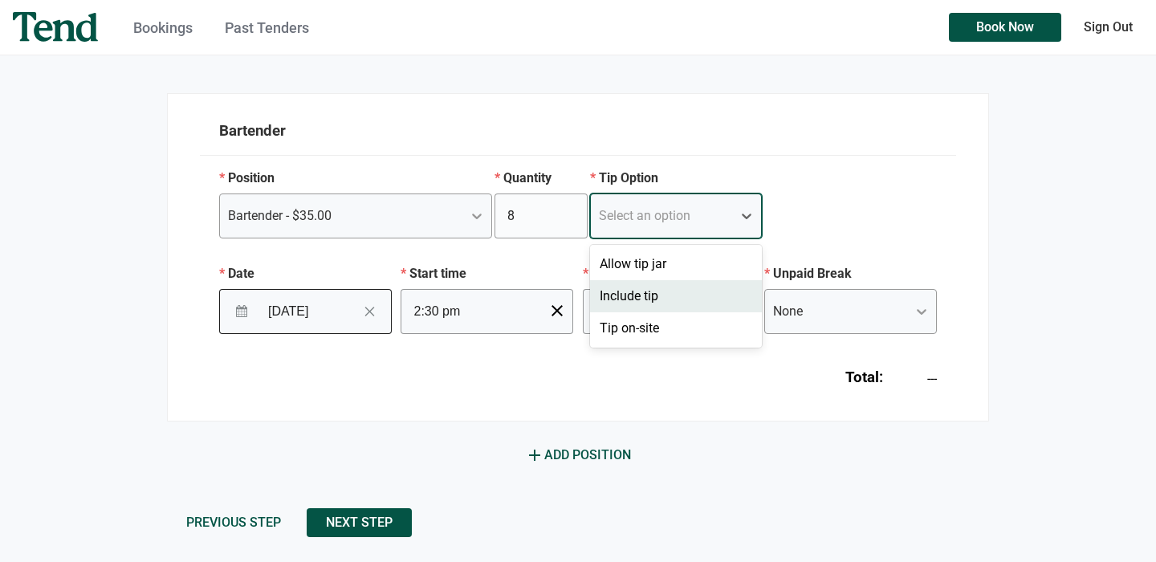
click at [626, 295] on div "Include tip" at bounding box center [676, 296] width 173 height 32
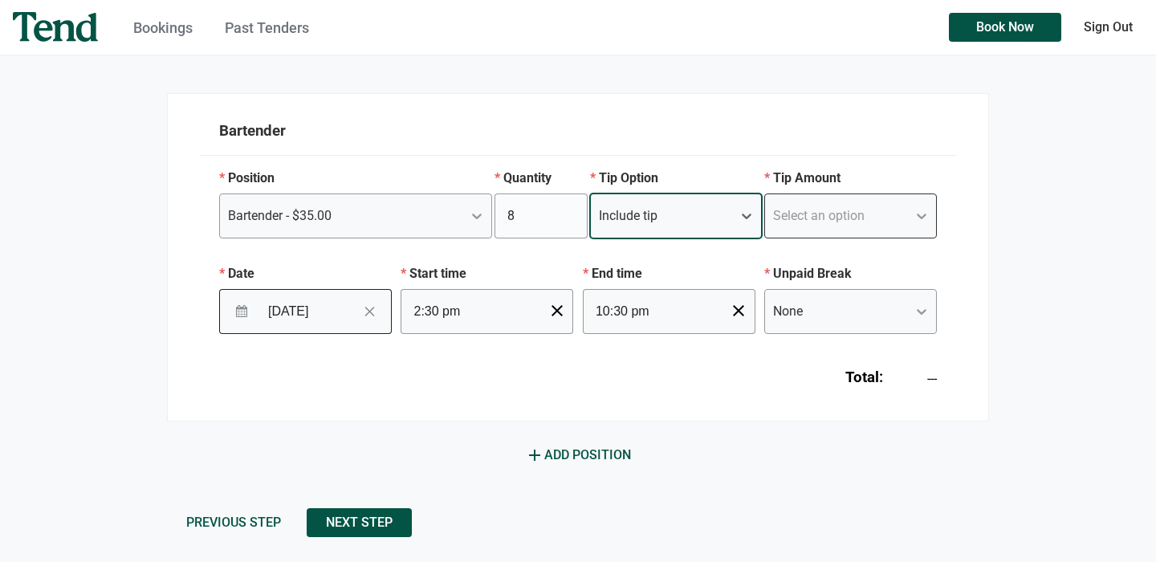
click at [819, 214] on div "Select an option" at bounding box center [819, 215] width 92 height 19
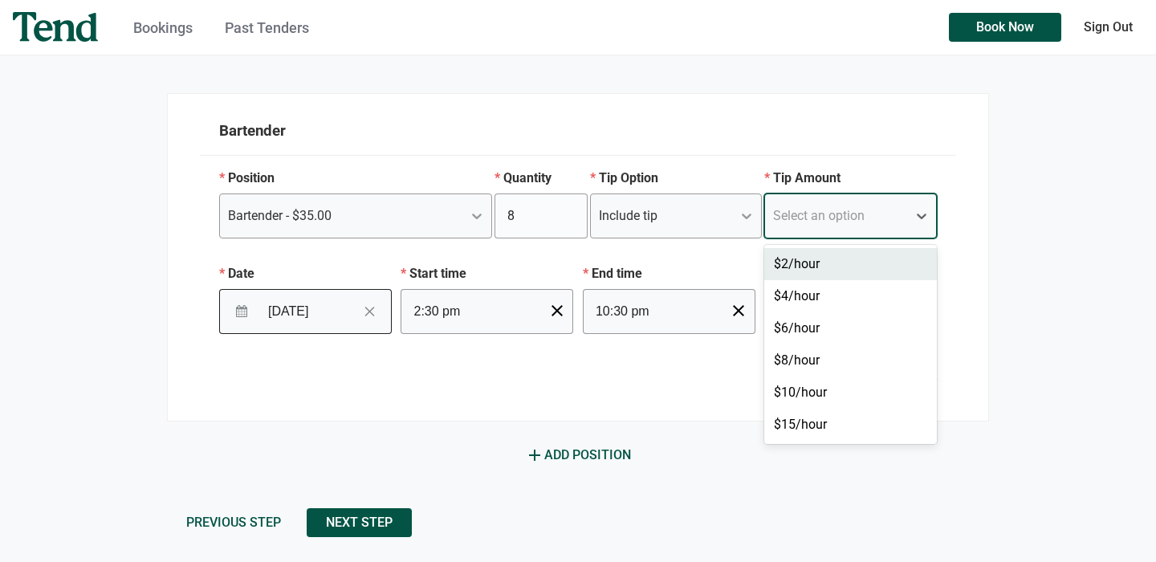
drag, startPoint x: 808, startPoint y: 292, endPoint x: 1026, endPoint y: 202, distance: 235.7
click at [1026, 202] on div "Bookings Past Tenders Book Now Sign Out Bookings Past Tenders Sign Out Book a n…" at bounding box center [578, 79] width 1156 height 562
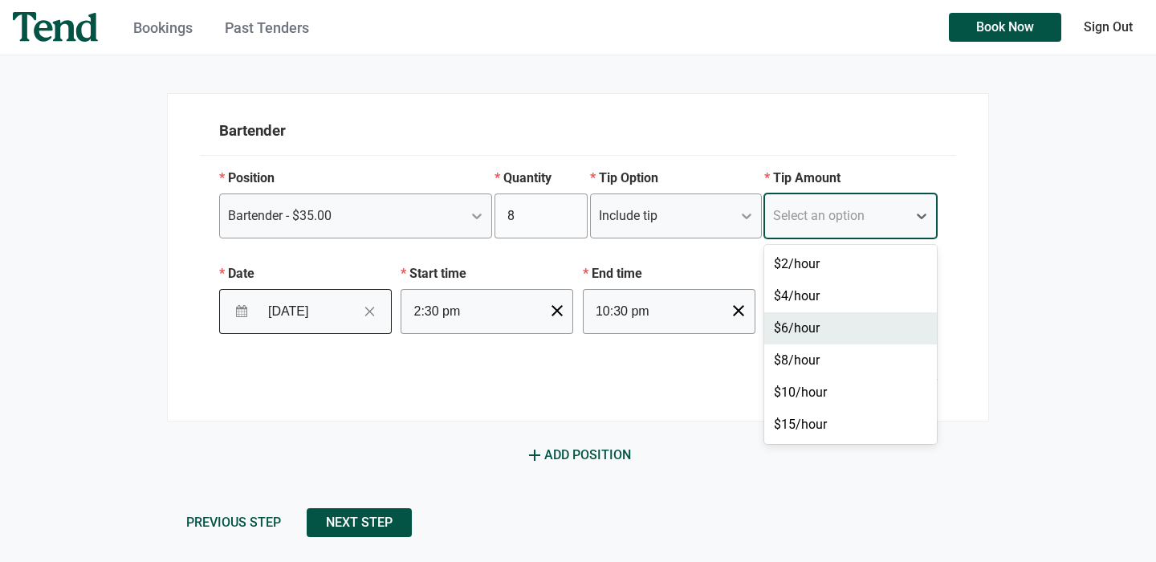
click at [806, 318] on div "$6/hour" at bounding box center [850, 328] width 173 height 32
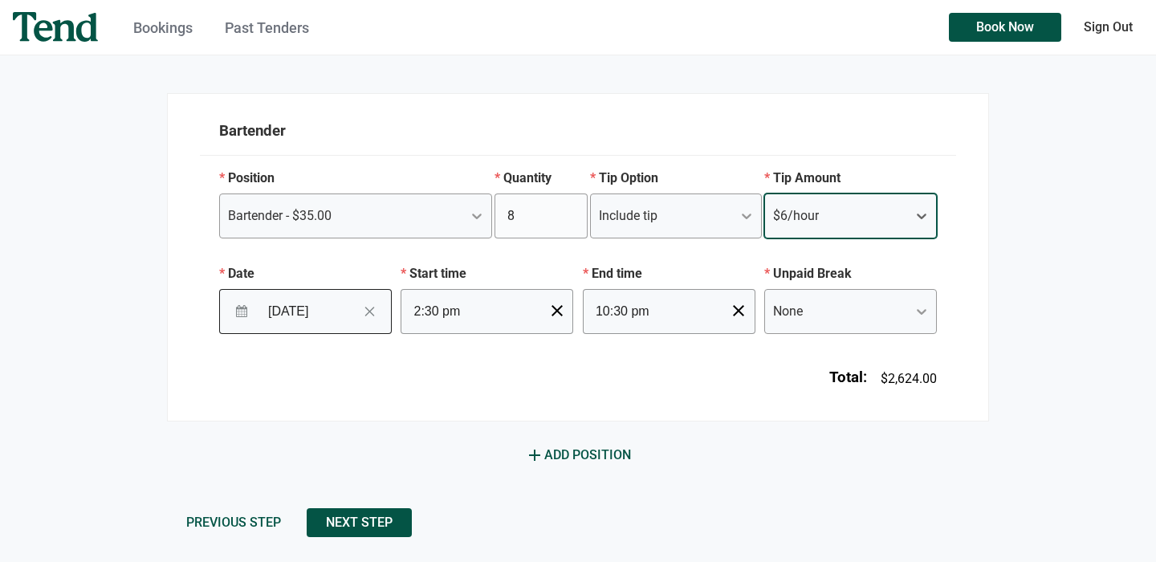
click at [653, 423] on form "Bartender Position Bartender - $35.00 Quantity 8 Tip Option Include tip Tip Amo…" at bounding box center [578, 315] width 822 height 444
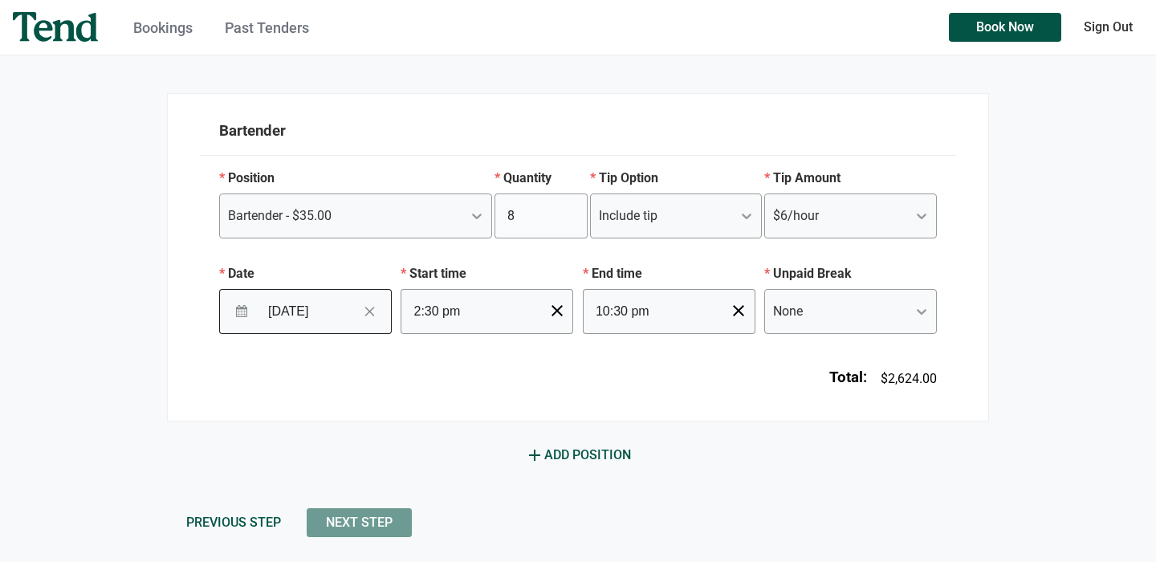
click at [368, 523] on span "Next Step" at bounding box center [359, 523] width 67 height 0
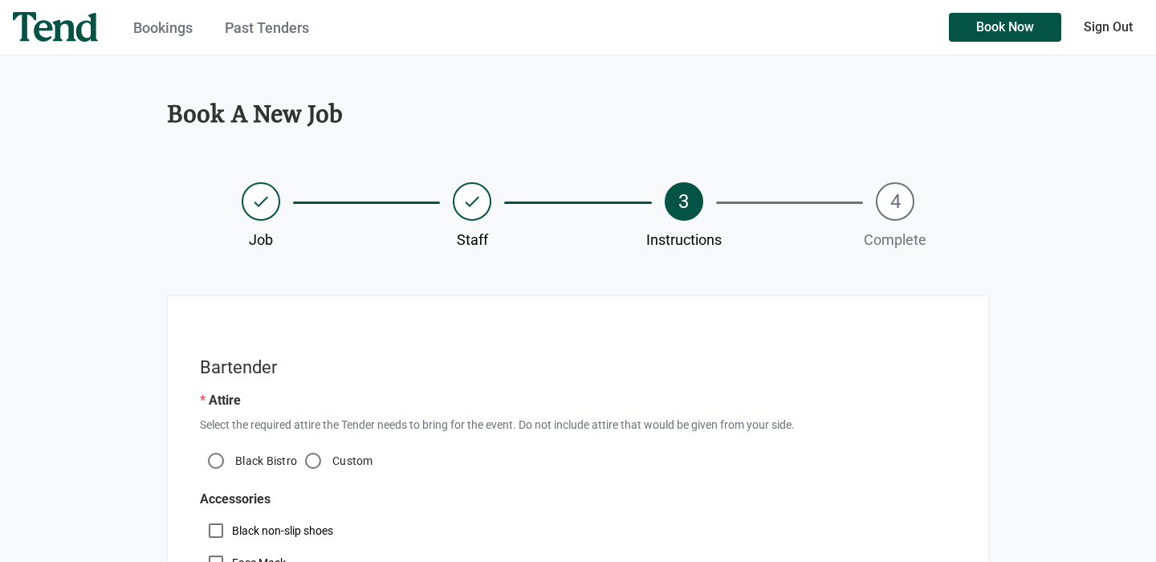
click at [275, 454] on label "Black Bistro" at bounding box center [264, 461] width 65 height 16
click at [232, 454] on input "Black Bistro" at bounding box center [216, 461] width 32 height 32
radio input "true"
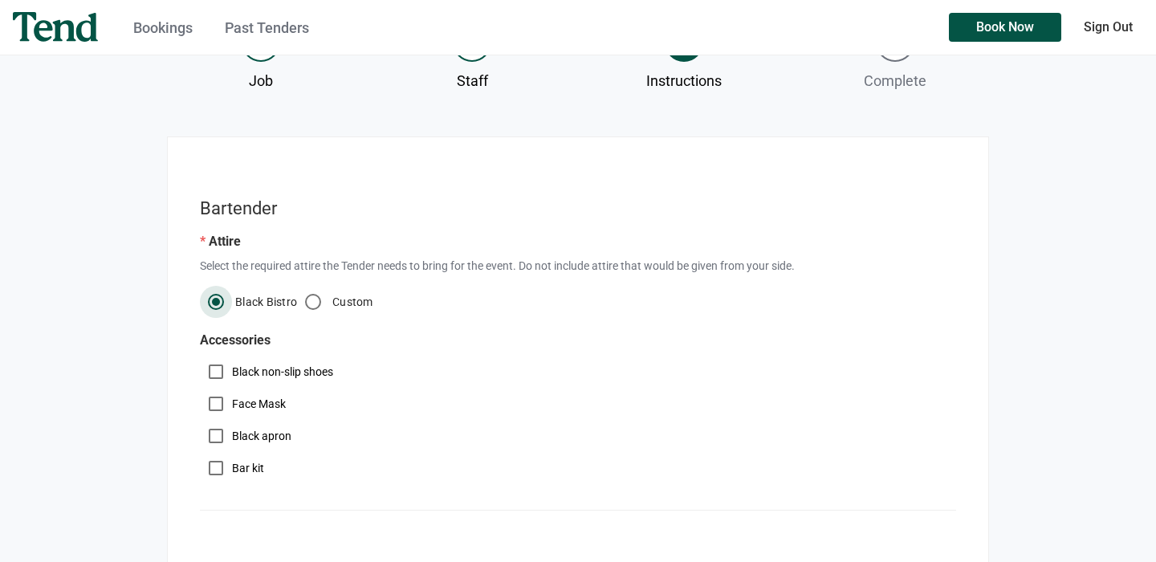
scroll to position [207, 0]
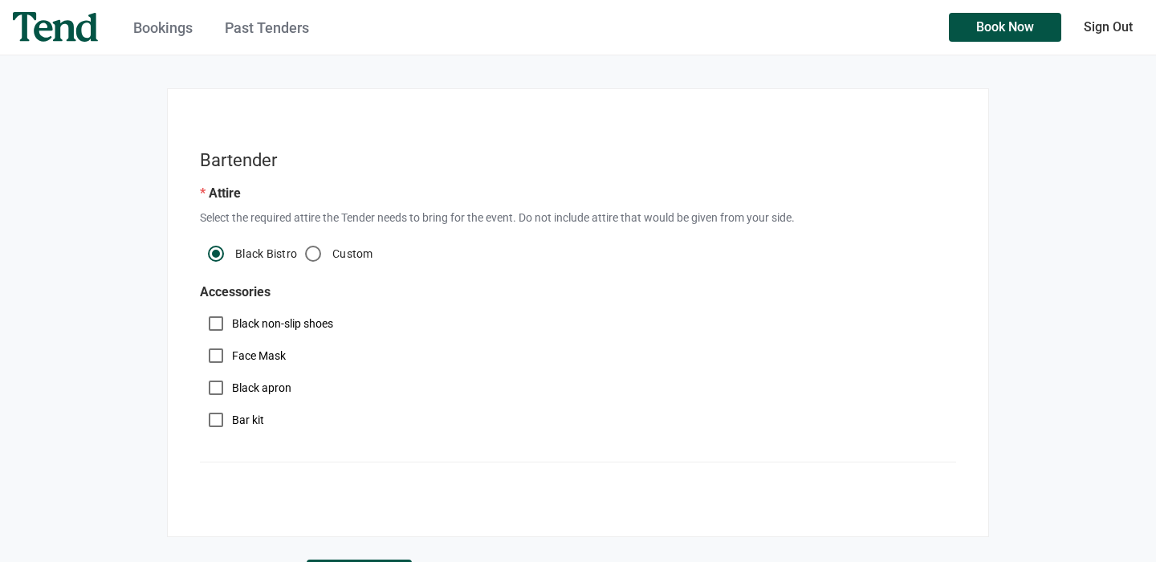
click at [271, 312] on div "Black non-slip shoes" at bounding box center [578, 323] width 756 height 32
click at [276, 322] on label "Black non-slip shoes" at bounding box center [282, 324] width 101 height 16
click at [232, 322] on input "Black non-slip shoes" at bounding box center [216, 323] width 32 height 32
checkbox input "true"
click at [246, 421] on label "Bar kit" at bounding box center [248, 420] width 32 height 16
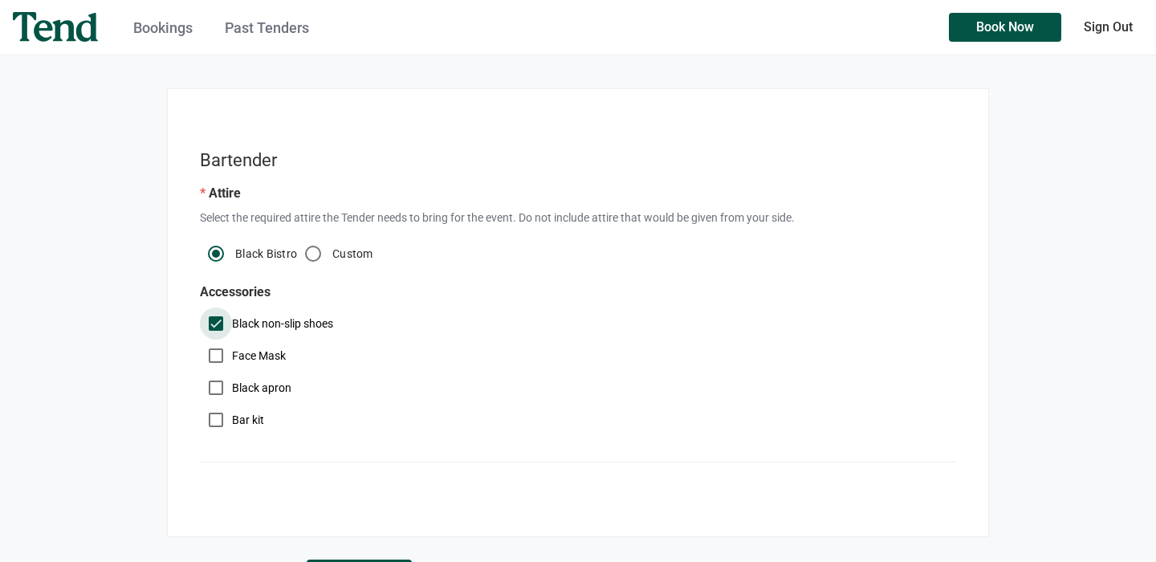
click at [232, 421] on input "Bar kit" at bounding box center [216, 420] width 32 height 32
checkbox input "true"
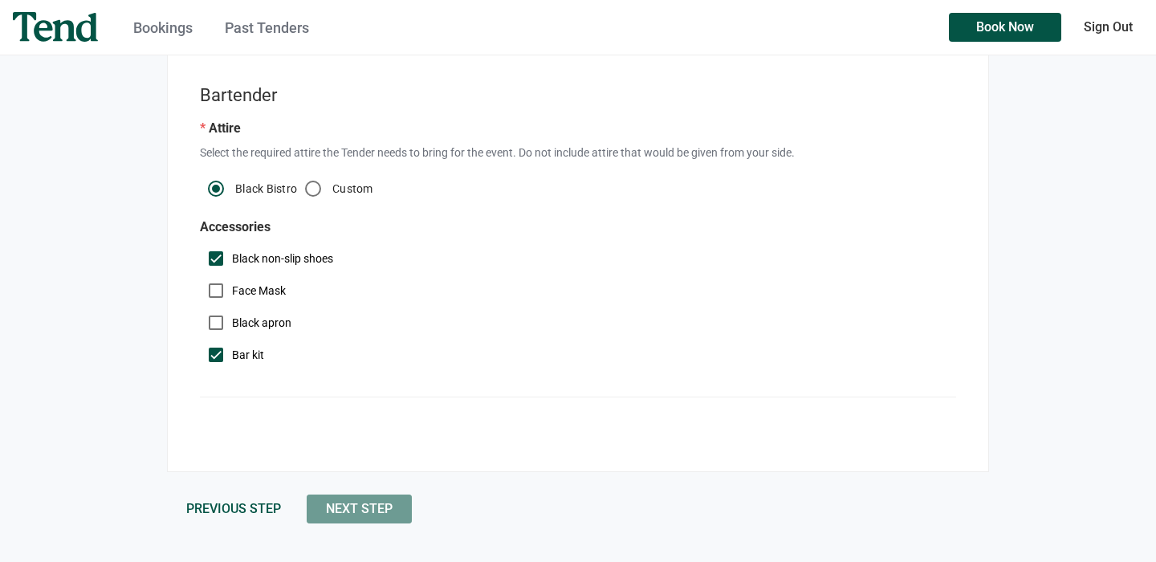
click at [405, 515] on button "Next Step" at bounding box center [359, 509] width 105 height 29
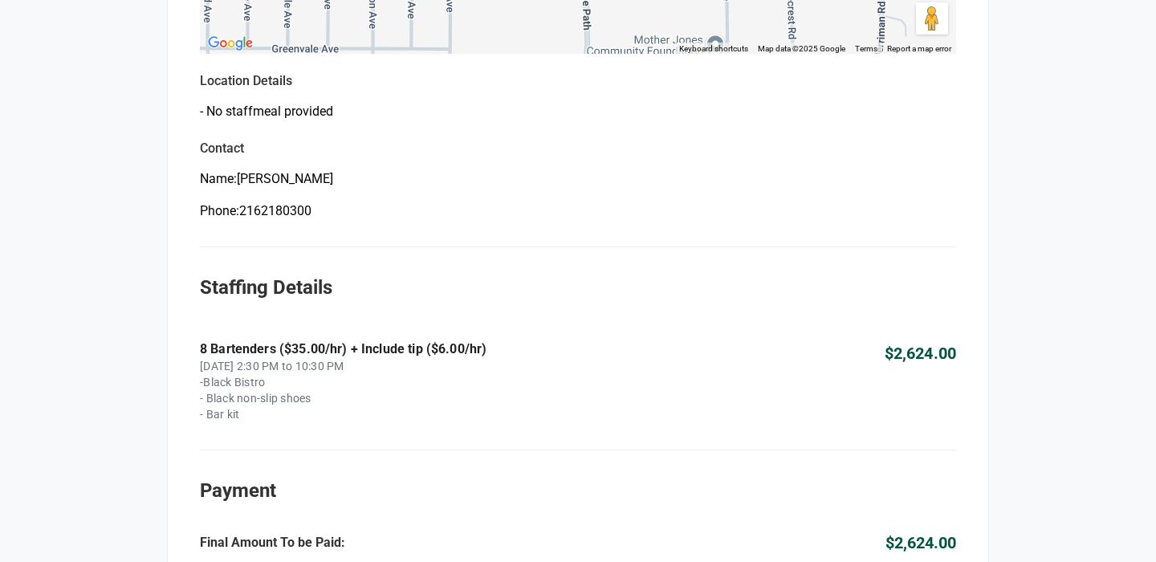
scroll to position [936, 0]
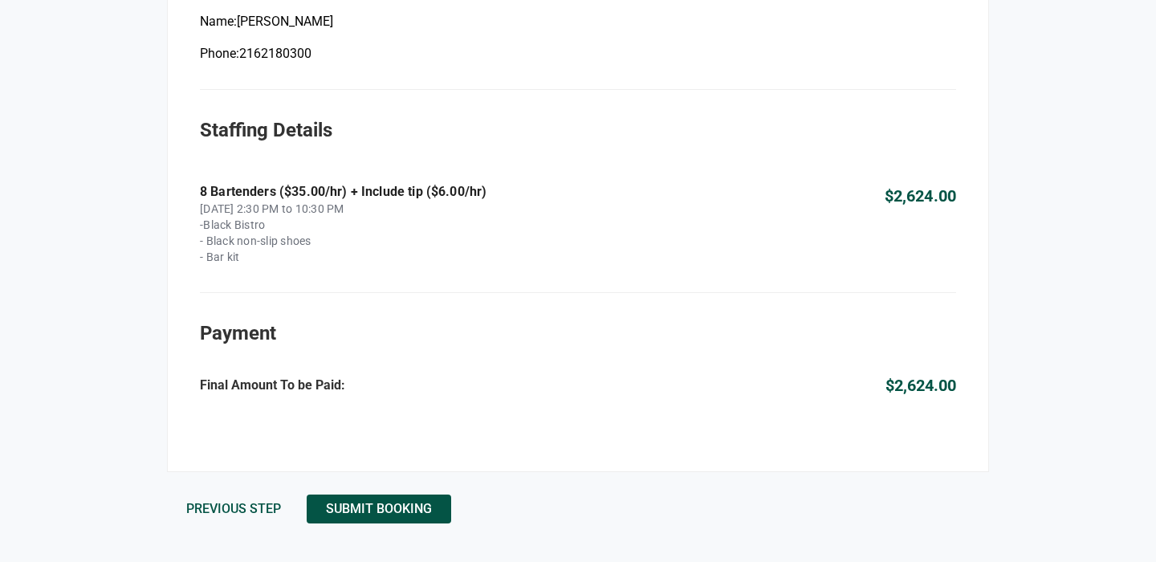
click at [385, 492] on div "Previous Step Submit Booking" at bounding box center [578, 503] width 822 height 42
click at [384, 500] on button "Submit Booking" at bounding box center [379, 509] width 145 height 29
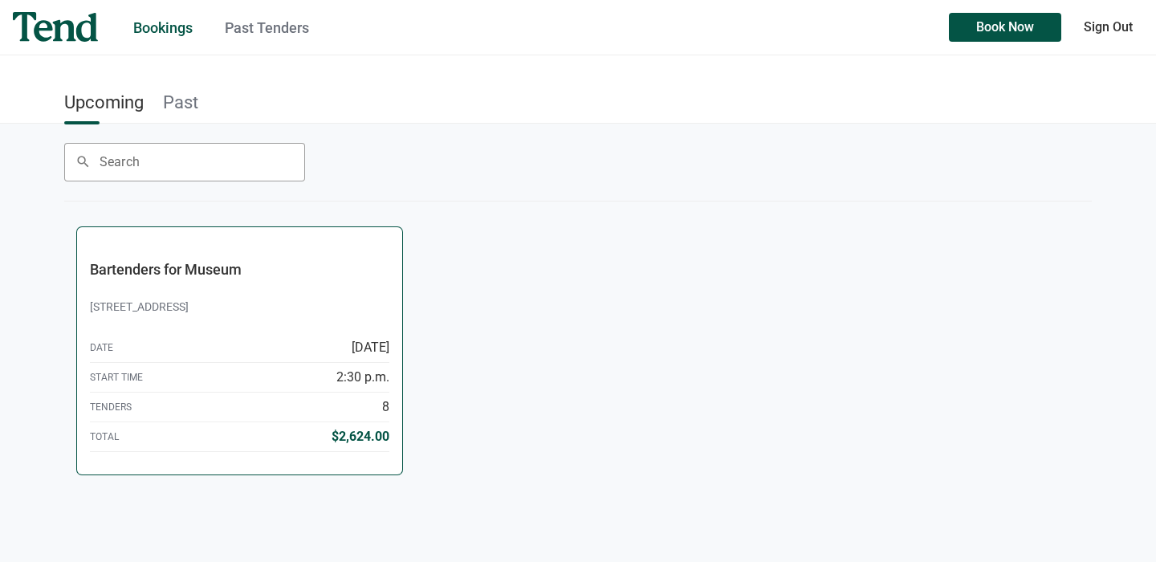
click at [234, 329] on div "714 North Portage Path, Akron, OH, US, 44303" at bounding box center [239, 315] width 299 height 35
